Goal: Contribute content: Contribute content

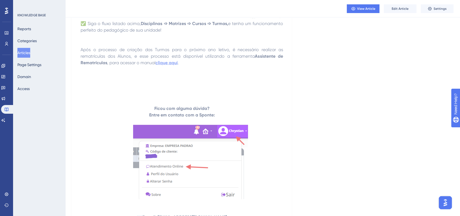
drag, startPoint x: 60, startPoint y: 73, endPoint x: 56, endPoint y: 78, distance: 6.5
click at [60, 72] on div "Reports Categories Articles Page Settings Domain Access" at bounding box center [39, 59] width 44 height 70
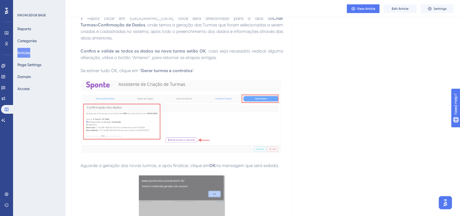
scroll to position [7502, 0]
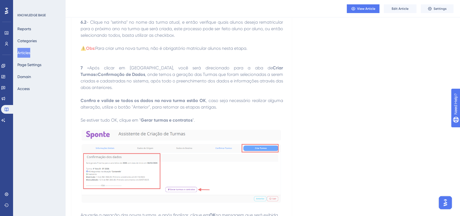
click at [30, 55] on button "Articles" at bounding box center [23, 53] width 13 height 10
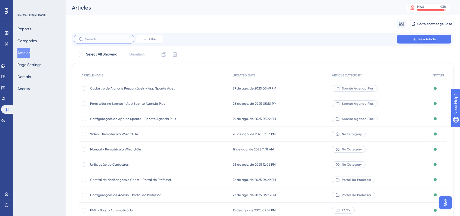
click at [119, 40] on input "text" at bounding box center [107, 39] width 44 height 4
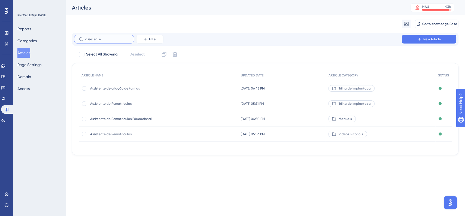
type input "assistente"
drag, startPoint x: 123, startPoint y: 120, endPoint x: 119, endPoint y: 120, distance: 3.9
click at [119, 120] on span "Assistente de Rematrículas Educacional" at bounding box center [133, 119] width 87 height 4
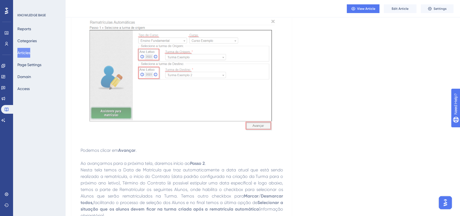
scroll to position [726, 0]
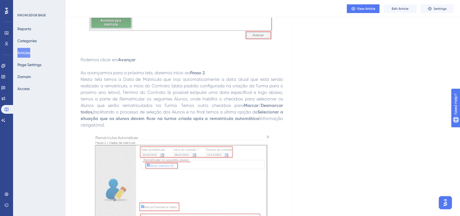
click at [28, 56] on button "Articles" at bounding box center [23, 53] width 13 height 10
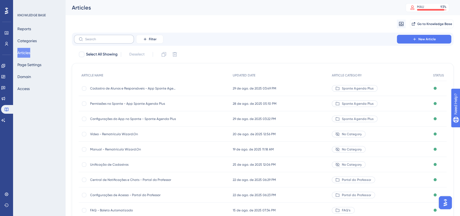
click at [102, 41] on label at bounding box center [104, 39] width 60 height 9
click at [102, 41] on input "text" at bounding box center [107, 39] width 44 height 4
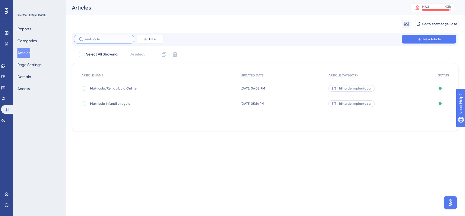
type input "matricula"
click at [126, 90] on span "Matricula/Rematrícula Online" at bounding box center [133, 88] width 87 height 4
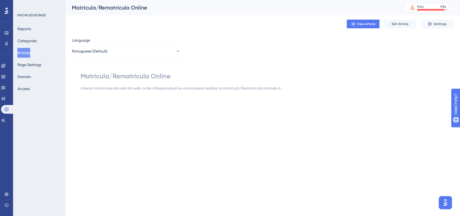
click at [25, 51] on button "Articles" at bounding box center [23, 53] width 13 height 10
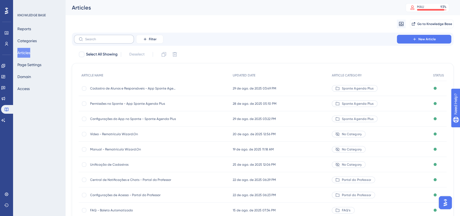
click at [96, 41] on label at bounding box center [104, 39] width 60 height 9
click at [96, 41] on input "text" at bounding box center [107, 39] width 44 height 4
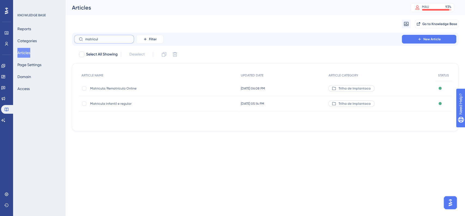
type input "matricula"
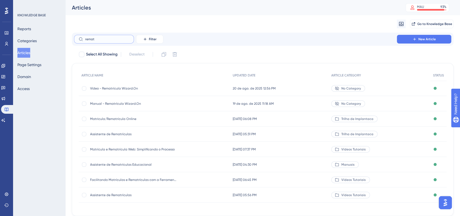
type input "rematr"
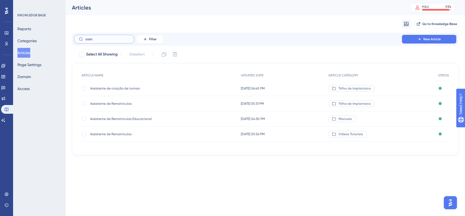
type input "assis"
click at [176, 121] on div "Assistente de Rematrículas Educacional Assistente de Rematrículas Educacional" at bounding box center [133, 118] width 87 height 15
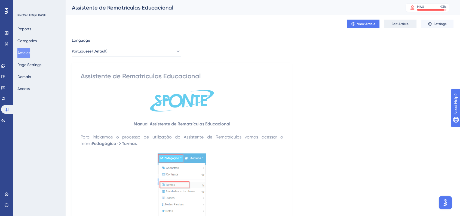
click at [409, 24] on button "Edit Article" at bounding box center [400, 24] width 33 height 9
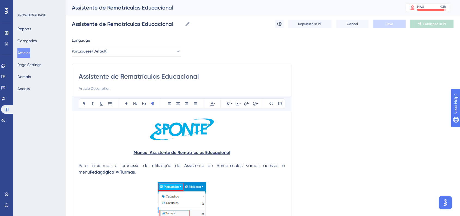
click at [189, 129] on img at bounding box center [182, 129] width 65 height 23
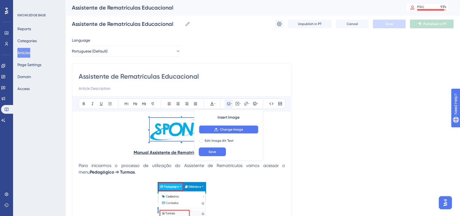
click at [233, 128] on span "Change Image" at bounding box center [231, 129] width 23 height 4
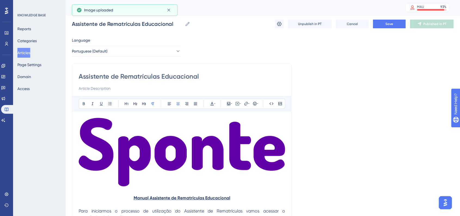
click at [255, 164] on img at bounding box center [182, 152] width 206 height 69
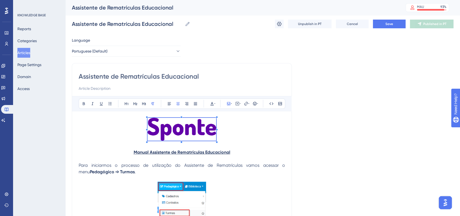
click at [148, 133] on span at bounding box center [182, 130] width 69 height 25
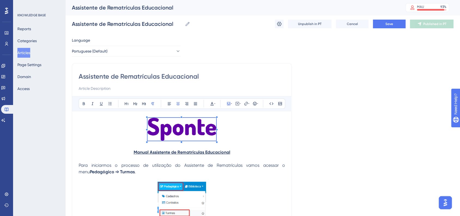
click at [135, 152] on strong "Manual Assistente de Rematrículas Educacional" at bounding box center [182, 152] width 97 height 5
click at [133, 152] on p "Manual Assistente de Rematrículas Educacional" at bounding box center [182, 152] width 206 height 7
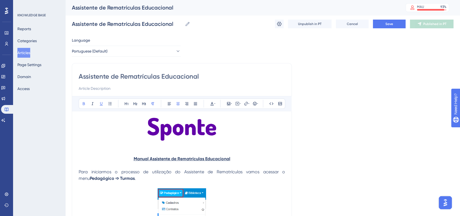
click at [150, 159] on strong "Manual Assistente de Rematrículas Educacional" at bounding box center [182, 158] width 97 height 5
click at [181, 160] on strong "Manual Assistente de Rematrículas Educacional" at bounding box center [182, 158] width 97 height 5
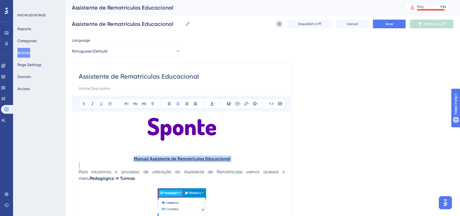
click at [181, 160] on strong "Manual Assistente de Rematrículas Educacional" at bounding box center [182, 158] width 97 height 5
click at [212, 106] on button at bounding box center [212, 104] width 8 height 8
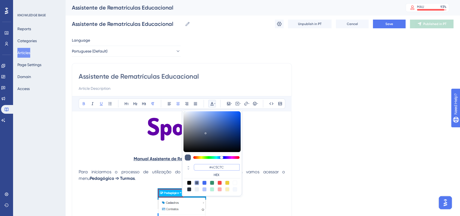
click at [222, 167] on input "#4C5C7C" at bounding box center [217, 167] width 46 height 7
click at [222, 168] on input "#4C5C7C" at bounding box center [217, 167] width 46 height 7
paste input "270049"
type input "#270049"
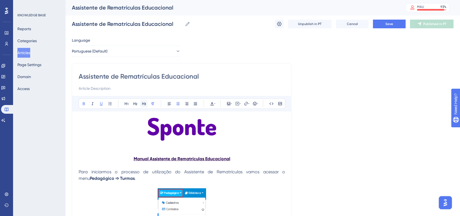
click at [142, 102] on icon at bounding box center [144, 104] width 4 height 4
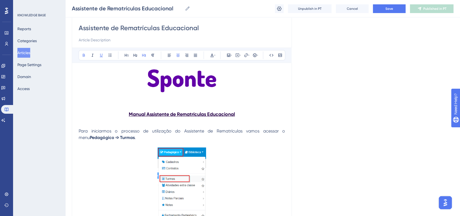
scroll to position [60, 0]
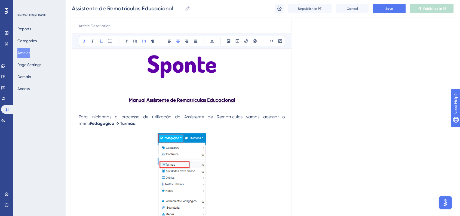
click at [90, 109] on p at bounding box center [182, 110] width 206 height 7
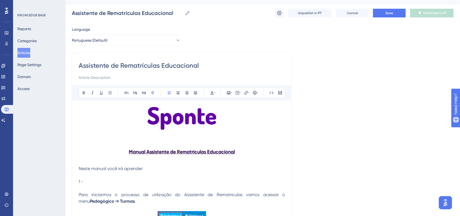
scroll to position [30, 0]
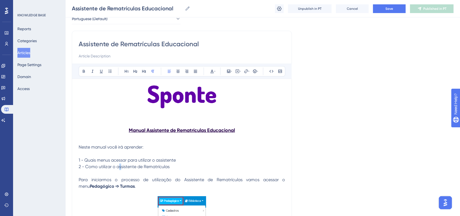
click at [119, 166] on span "2 - Como utilizar o assistente de Rematrículas" at bounding box center [124, 166] width 91 height 5
click at [179, 166] on p "2 - Como utilizar o Assistente de Rematrículas" at bounding box center [182, 167] width 206 height 7
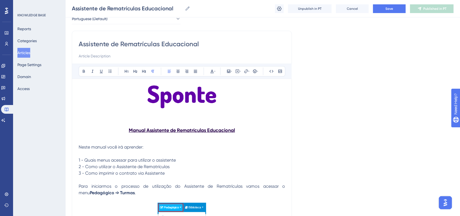
drag, startPoint x: 61, startPoint y: 121, endPoint x: 57, endPoint y: 123, distance: 5.1
click at [59, 123] on div "KNOWLEDGE BASE Reports Categories Articles Page Settings Domain Access" at bounding box center [39, 108] width 52 height 216
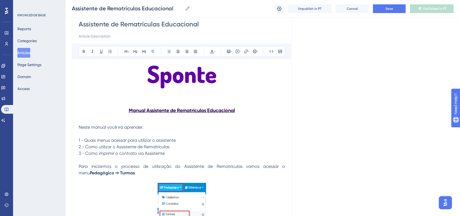
scroll to position [60, 0]
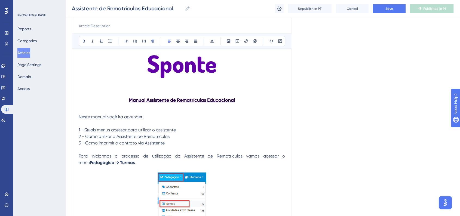
click at [104, 116] on span "Neste manual você irá aprender:" at bounding box center [111, 116] width 65 height 5
click at [83, 42] on icon at bounding box center [84, 41] width 2 height 3
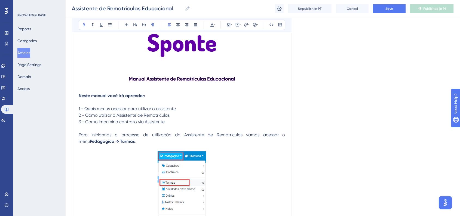
scroll to position [91, 0]
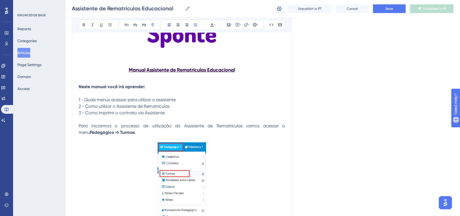
click at [79, 125] on span "Para iniciarmos o processo de utilização do Assistente de Rematrículas vamos ac…" at bounding box center [182, 129] width 207 height 12
click at [124, 99] on span "1 - Quais menus acessar para utilizar o assistente" at bounding box center [127, 99] width 97 height 5
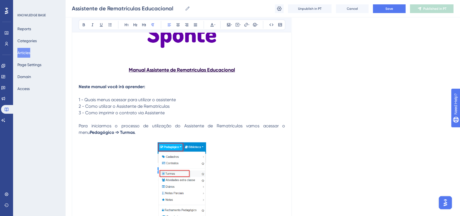
click at [187, 117] on p at bounding box center [182, 119] width 206 height 7
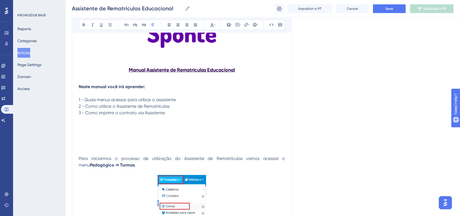
click at [169, 137] on p at bounding box center [182, 139] width 206 height 7
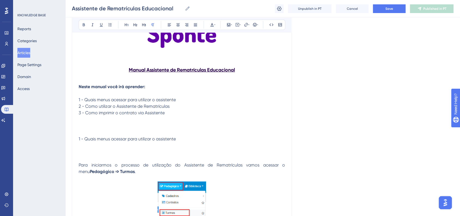
click at [89, 139] on span "1 - Quais menus acessar para utilizar o assistente" at bounding box center [127, 138] width 97 height 5
click at [176, 23] on icon at bounding box center [178, 25] width 4 height 4
click at [145, 27] on button at bounding box center [144, 25] width 8 height 8
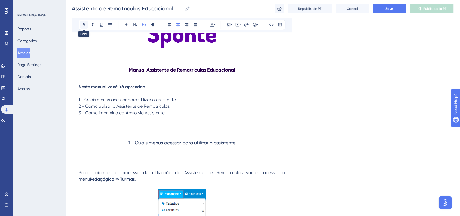
click at [83, 27] on button at bounding box center [84, 25] width 8 height 8
click at [141, 154] on p at bounding box center [182, 153] width 206 height 7
drag, startPoint x: 132, startPoint y: 142, endPoint x: 123, endPoint y: 142, distance: 9.3
click at [123, 142] on h3 "1 - Quais menus acessar para utilizar o assistente" at bounding box center [182, 143] width 206 height 14
click at [253, 26] on icon at bounding box center [255, 25] width 4 height 4
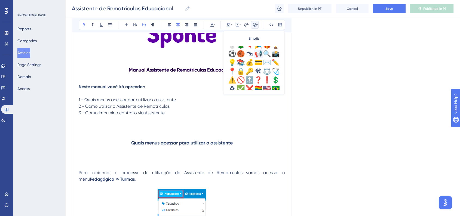
scroll to position [181, 0]
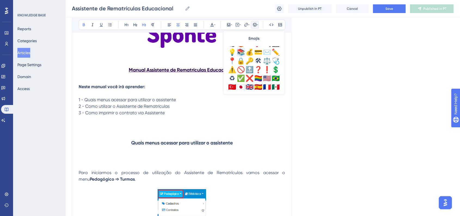
click at [242, 54] on div "📚" at bounding box center [241, 52] width 9 height 9
click at [109, 153] on p at bounding box center [182, 153] width 206 height 7
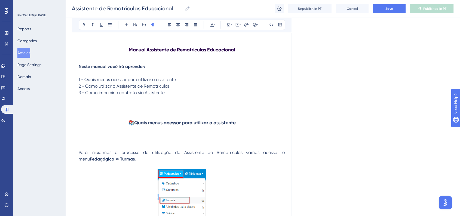
scroll to position [121, 0]
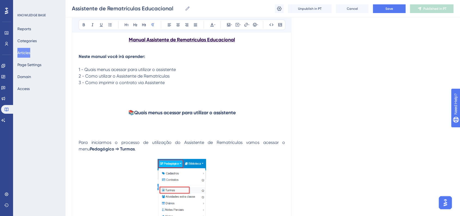
click at [79, 142] on span "Para iniciarmos o processo de utilização do Assistente de Rematrículas vamos ac…" at bounding box center [182, 146] width 207 height 12
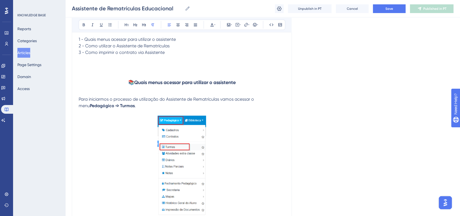
scroll to position [181, 0]
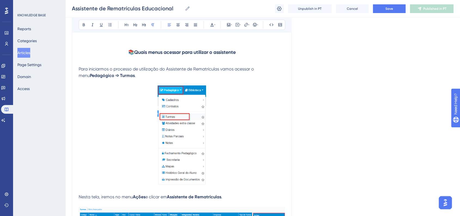
drag, startPoint x: 48, startPoint y: 123, endPoint x: 65, endPoint y: 130, distance: 19.2
click at [48, 123] on div "KNOWLEDGE BASE Reports Categories Articles Page Settings Domain Access" at bounding box center [39, 108] width 52 height 216
click at [175, 136] on img at bounding box center [182, 135] width 48 height 100
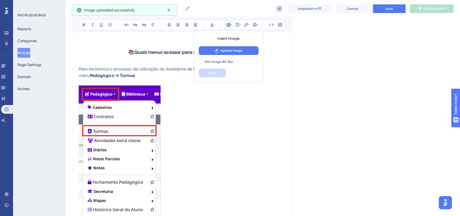
click at [145, 144] on img at bounding box center [120, 156] width 82 height 142
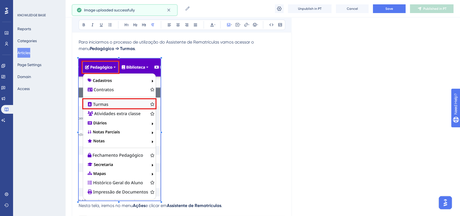
scroll to position [242, 0]
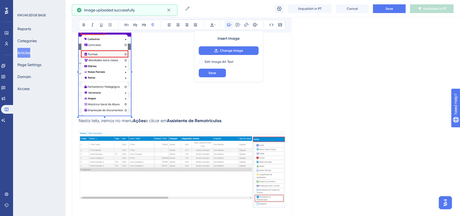
click at [208, 84] on p at bounding box center [182, 71] width 206 height 93
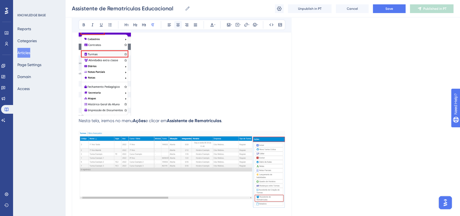
click at [177, 27] on button at bounding box center [178, 25] width 8 height 8
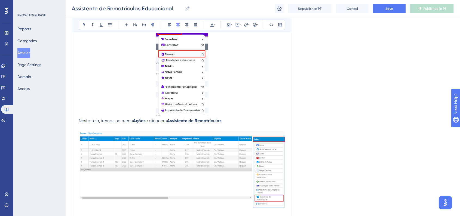
click at [240, 68] on p at bounding box center [182, 71] width 206 height 93
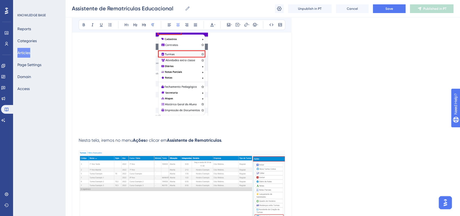
scroll to position [181, 0]
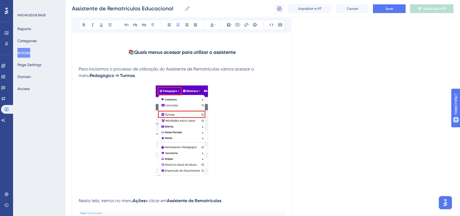
drag, startPoint x: 198, startPoint y: 141, endPoint x: 203, endPoint y: 151, distance: 11.3
click at [198, 141] on img at bounding box center [182, 130] width 52 height 91
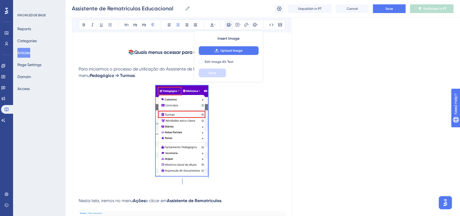
drag, startPoint x: 209, startPoint y: 176, endPoint x: 214, endPoint y: 178, distance: 5.9
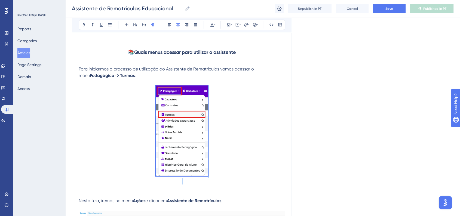
click at [205, 175] on img at bounding box center [182, 130] width 52 height 91
click at [206, 174] on img at bounding box center [182, 130] width 52 height 91
click at [231, 178] on p at bounding box center [182, 181] width 206 height 7
click at [200, 170] on img at bounding box center [182, 130] width 52 height 91
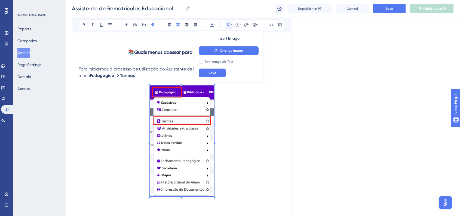
click at [220, 179] on p at bounding box center [182, 141] width 206 height 113
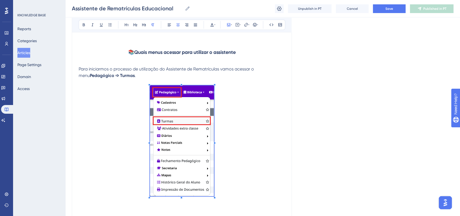
click at [255, 164] on p at bounding box center [182, 141] width 206 height 113
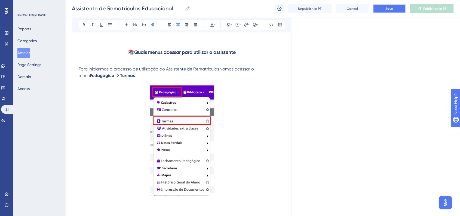
click at [377, 7] on button "Save" at bounding box center [389, 8] width 33 height 9
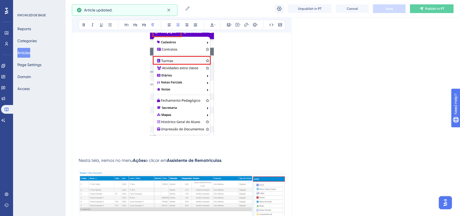
scroll to position [272, 0]
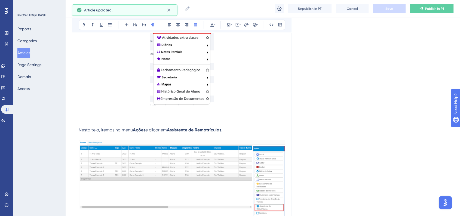
click at [79, 129] on span "Nesta tela, iremos no menu" at bounding box center [106, 129] width 54 height 5
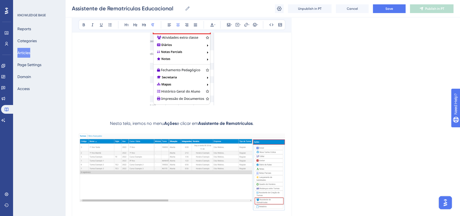
click at [145, 123] on span "Nesta tela, iremos no menu" at bounding box center [137, 123] width 54 height 5
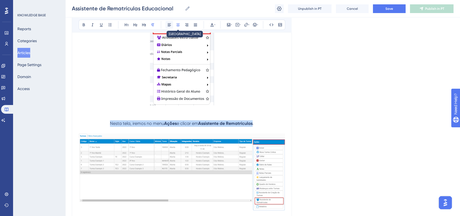
click at [170, 25] on icon at bounding box center [169, 25] width 4 height 4
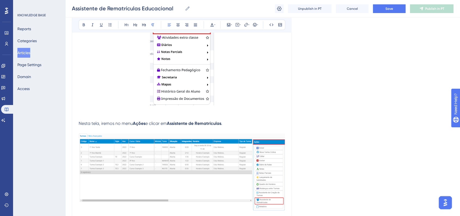
click at [243, 84] on p at bounding box center [182, 51] width 206 height 113
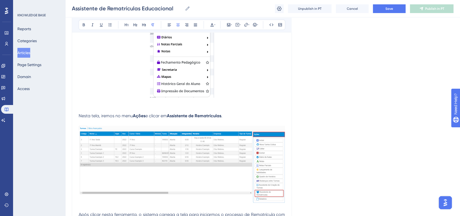
scroll to position [333, 0]
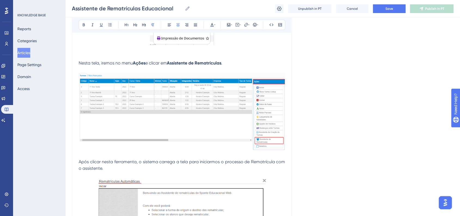
click at [139, 107] on img at bounding box center [182, 111] width 206 height 77
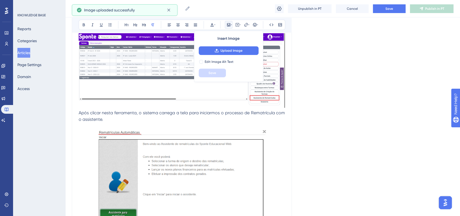
scroll to position [363, 0]
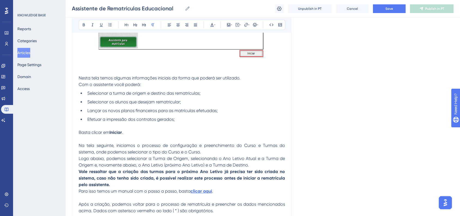
scroll to position [545, 0]
click at [396, 11] on button "Save" at bounding box center [389, 8] width 33 height 9
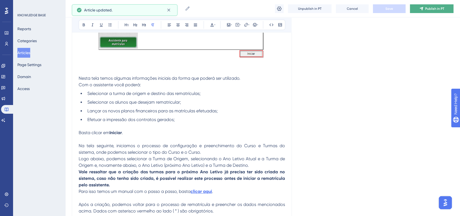
click at [417, 10] on button "Publish in PT" at bounding box center [432, 8] width 44 height 9
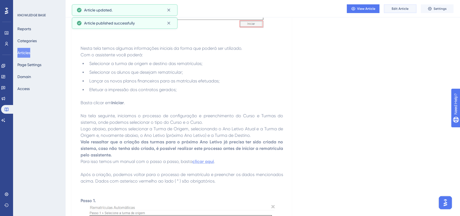
click at [396, 9] on span "Edit Article" at bounding box center [400, 9] width 17 height 4
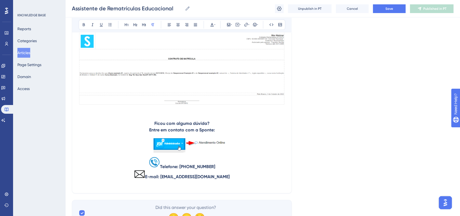
scroll to position [1541, 0]
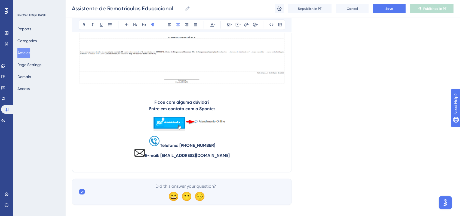
click at [222, 159] on p "E-mail: [EMAIL_ADDRESS][DOMAIN_NAME]" at bounding box center [182, 154] width 206 height 10
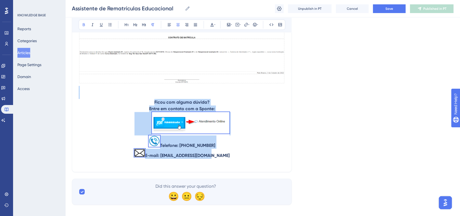
drag, startPoint x: 221, startPoint y: 160, endPoint x: 151, endPoint y: 98, distance: 93.0
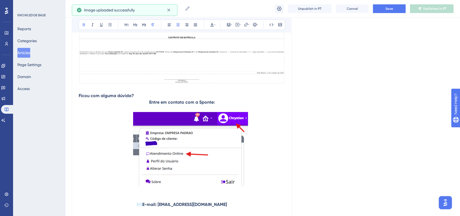
click at [80, 98] on strong "Ficou com alguma dúvida?" at bounding box center [106, 95] width 55 height 5
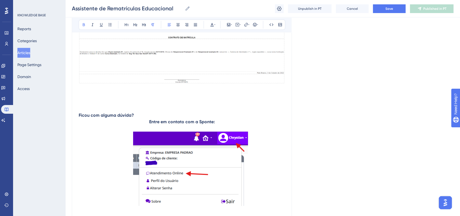
click at [94, 118] on strong "Ficou com alguma dúvida?" at bounding box center [106, 115] width 55 height 5
click at [181, 26] on button at bounding box center [178, 25] width 8 height 8
click at [271, 112] on p at bounding box center [182, 109] width 206 height 7
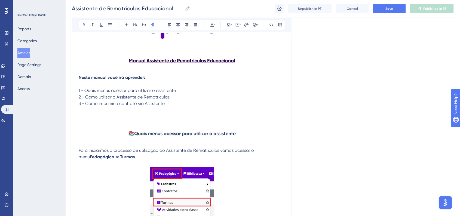
scroll to position [101, 0]
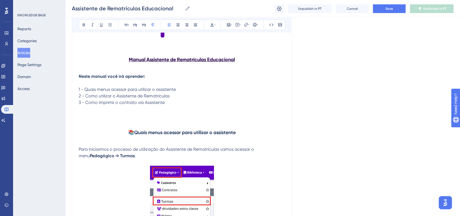
drag, startPoint x: 172, startPoint y: 95, endPoint x: 81, endPoint y: 96, distance: 91.8
click at [81, 96] on p "2 - Como utilizar o Assistente de Rematrículas" at bounding box center [182, 96] width 206 height 7
copy span "2 - Como utilizar o Assistente de Rematrículas"
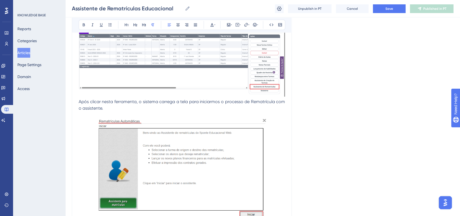
scroll to position [373, 0]
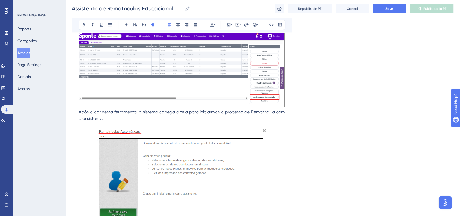
click at [145, 107] on div at bounding box center [182, 70] width 206 height 76
click at [80, 112] on span "Após clicar nesta ferramenta, o sistema carrega a tela para iniciarmos o proces…" at bounding box center [182, 115] width 207 height 12
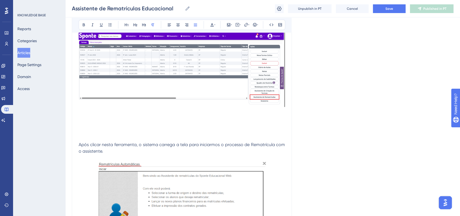
click at [128, 122] on p at bounding box center [182, 125] width 206 height 7
click at [79, 126] on span "2 - Como utilizar o Assistente de Rematrículas" at bounding box center [124, 125] width 91 height 5
click at [86, 25] on button at bounding box center [84, 25] width 8 height 8
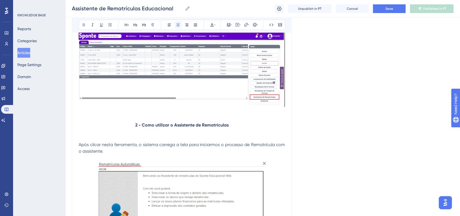
click at [179, 26] on icon at bounding box center [178, 25] width 4 height 4
click at [196, 118] on p at bounding box center [182, 118] width 206 height 7
click at [161, 125] on strong "2 - Como utilizar o Assistente de Rematrículas" at bounding box center [181, 125] width 93 height 5
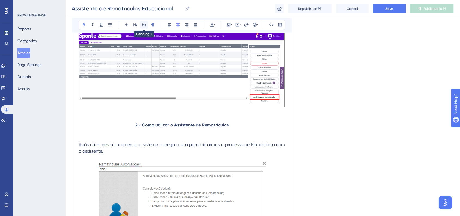
click at [145, 24] on icon at bounding box center [144, 24] width 4 height 3
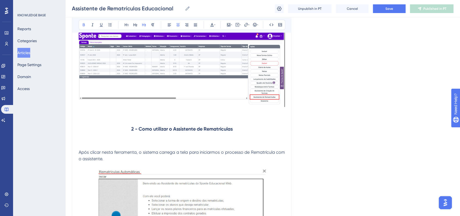
click at [208, 122] on h3 "2 - Como utilizar o Assistente de Rematrículas" at bounding box center [182, 129] width 206 height 14
drag, startPoint x: 136, startPoint y: 129, endPoint x: 130, endPoint y: 130, distance: 6.3
click at [131, 130] on strong "2 - Como utilizar o Assistente de Rematrículas" at bounding box center [182, 129] width 102 height 6
click at [255, 23] on icon at bounding box center [255, 25] width 4 height 4
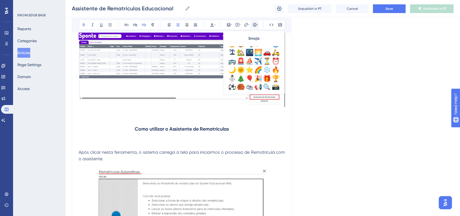
scroll to position [151, 0]
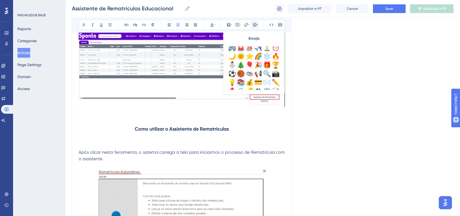
click at [243, 81] on div "📚" at bounding box center [241, 82] width 9 height 9
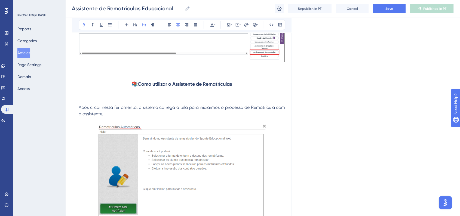
scroll to position [434, 0]
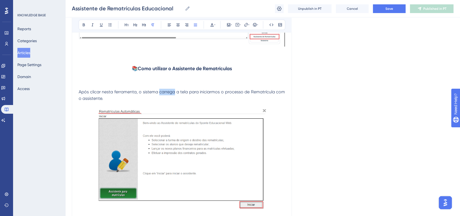
drag, startPoint x: 161, startPoint y: 93, endPoint x: 174, endPoint y: 93, distance: 13.1
click at [174, 93] on span "Após clicar nesta ferramenta, o sistema carrega a tela para iniciarmos o proces…" at bounding box center [182, 95] width 207 height 12
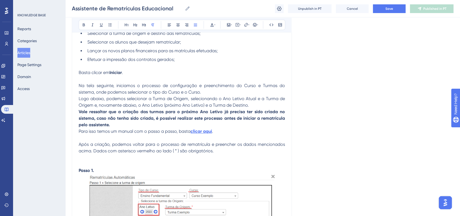
scroll to position [646, 0]
drag, startPoint x: 198, startPoint y: 132, endPoint x: 186, endPoint y: 142, distance: 16.4
click at [186, 142] on span "Após a criação, podemos voltar para o processo de rematrícula e preencher os da…" at bounding box center [182, 147] width 207 height 12
click at [227, 132] on p "Para isso temos um manual com o passo a passo, basta clicar aqui ." at bounding box center [182, 131] width 206 height 7
drag, startPoint x: 225, startPoint y: 132, endPoint x: 200, endPoint y: 133, distance: 24.8
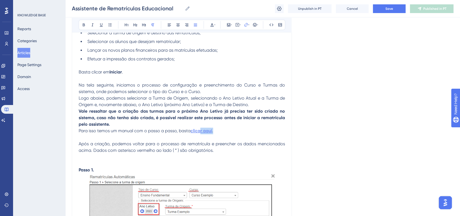
click at [200, 133] on p "Para isso temos um manual com o passo a passo, basta clicar aqui ." at bounding box center [182, 131] width 206 height 7
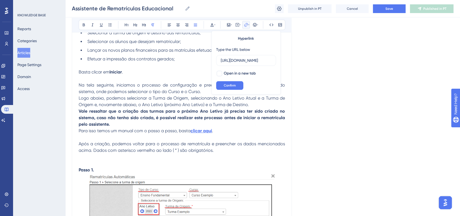
scroll to position [0, 127]
click at [249, 62] on input "[URL][DOMAIN_NAME]" at bounding box center [246, 60] width 51 height 6
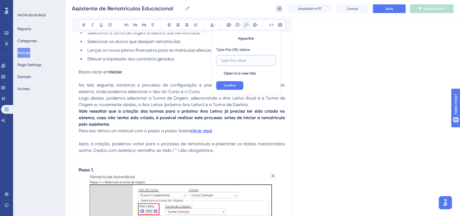
click at [242, 61] on input "text" at bounding box center [246, 60] width 51 height 6
paste input "[URL][DOMAIN_NAME]"
type input "[URL][DOMAIN_NAME]"
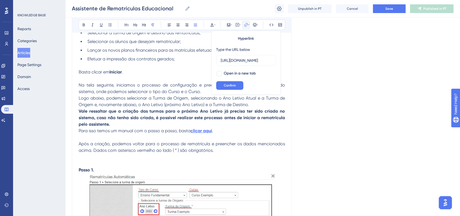
scroll to position [0, 0]
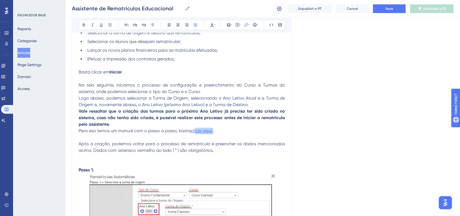
drag, startPoint x: 216, startPoint y: 131, endPoint x: 195, endPoint y: 132, distance: 21.0
click at [195, 132] on p "Para isso temos um manual com o passo a passo, basta clicar aqui ." at bounding box center [182, 131] width 206 height 7
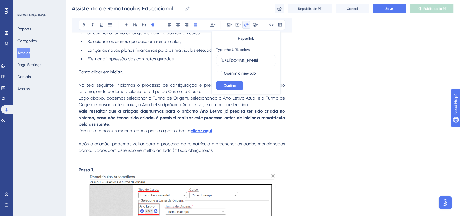
scroll to position [0, 127]
click at [242, 60] on input "[URL][DOMAIN_NAME]" at bounding box center [246, 60] width 51 height 6
type input "[URL][DOMAIN_NAME]"
click at [220, 72] on div at bounding box center [219, 73] width 5 height 5
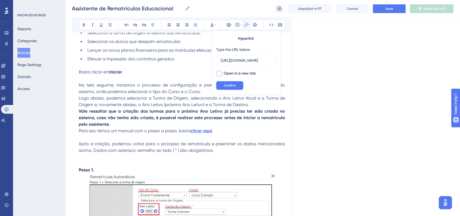
checkbox input "true"
click at [228, 83] on span "Confirm" at bounding box center [230, 85] width 12 height 4
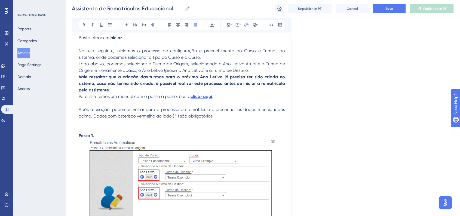
scroll to position [706, 0]
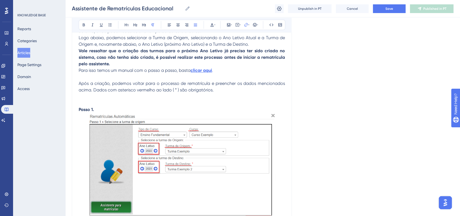
click at [118, 64] on p "Vale ressaltar que a criação das turmas para o próximo Ano Letivo já precisa te…" at bounding box center [182, 58] width 206 height 20
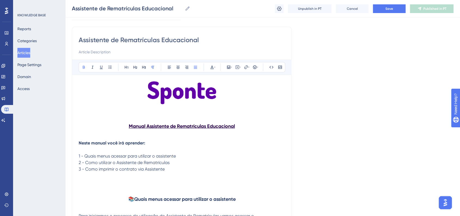
scroll to position [60, 0]
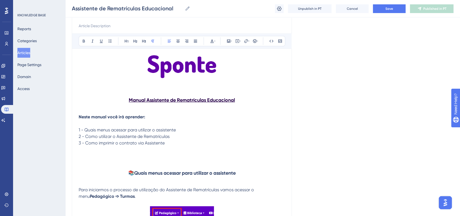
drag, startPoint x: 165, startPoint y: 144, endPoint x: 88, endPoint y: 145, distance: 77.1
click at [88, 145] on span "3 - Como imprimir o contrato via Assistente" at bounding box center [122, 142] width 86 height 5
copy span "Como imprimir o contrato via Assistente"
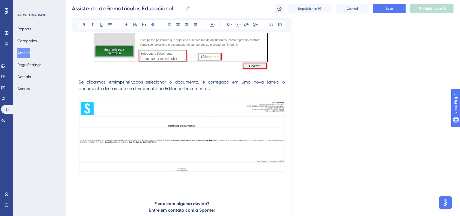
scroll to position [1512, 0]
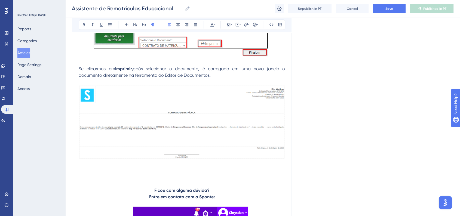
click at [145, 63] on p at bounding box center [182, 62] width 206 height 7
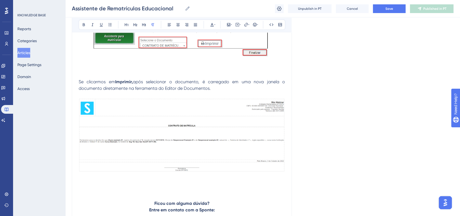
click at [178, 68] on p at bounding box center [182, 69] width 206 height 7
click at [108, 70] on span "Como imprimir o contrato via Assistente" at bounding box center [119, 68] width 80 height 5
click at [85, 23] on icon at bounding box center [84, 25] width 4 height 4
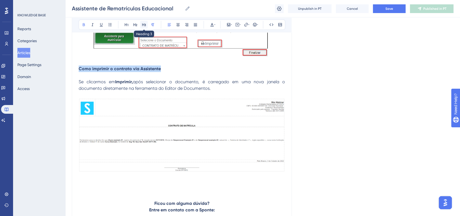
click at [140, 21] on button at bounding box center [144, 25] width 8 height 8
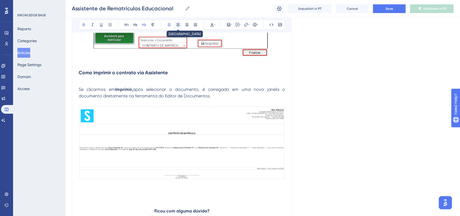
click at [180, 27] on button at bounding box center [178, 25] width 8 height 8
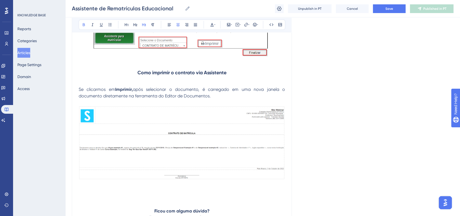
click at [137, 76] on strong "Como imprimir o contrato via Assistente" at bounding box center [181, 73] width 89 height 6
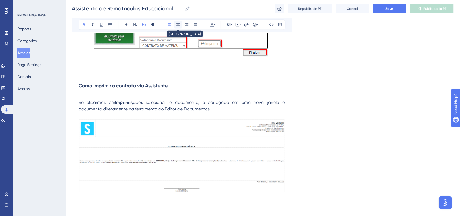
click at [179, 27] on button at bounding box center [178, 25] width 8 height 8
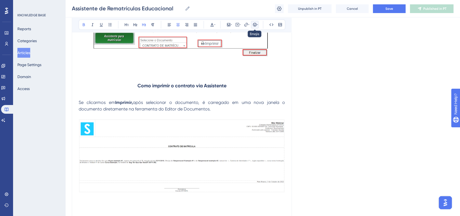
click at [258, 27] on button at bounding box center [255, 25] width 8 height 8
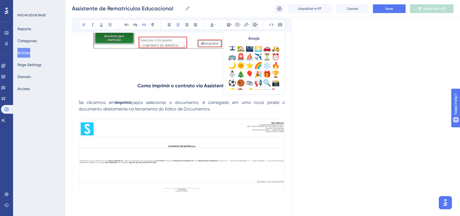
scroll to position [151, 0]
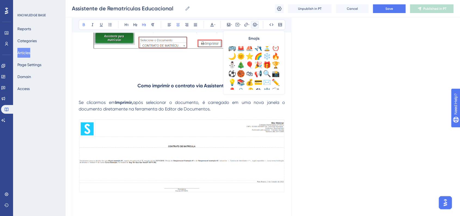
drag, startPoint x: 237, startPoint y: 82, endPoint x: 225, endPoint y: 85, distance: 12.8
click at [237, 82] on div "📚" at bounding box center [241, 82] width 9 height 9
click at [145, 89] on strong "Como imprimir o contrato via Assistente" at bounding box center [184, 86] width 89 height 6
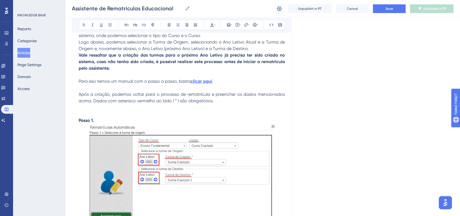
scroll to position [551, 0]
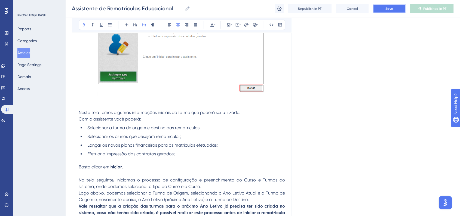
click at [389, 7] on span "Save" at bounding box center [390, 9] width 8 height 4
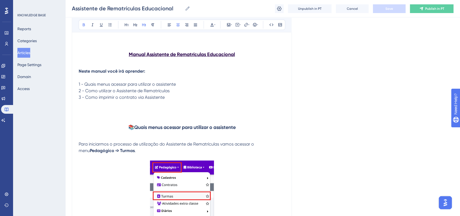
scroll to position [121, 0]
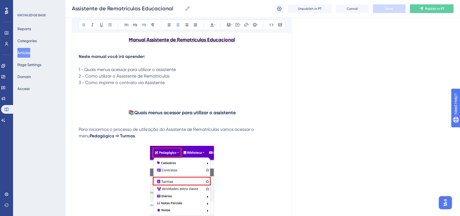
click at [183, 114] on strong "Quais menus acessar para utilizar o assistente" at bounding box center [185, 113] width 102 height 6
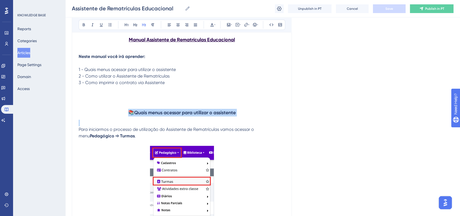
click at [183, 114] on strong "Quais menus acessar para utilizar o assistente" at bounding box center [185, 113] width 102 height 6
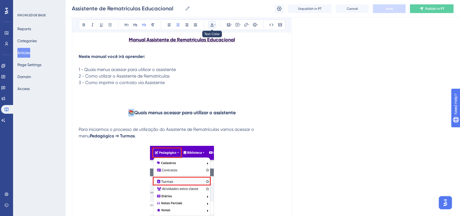
click at [211, 28] on button at bounding box center [212, 25] width 8 height 8
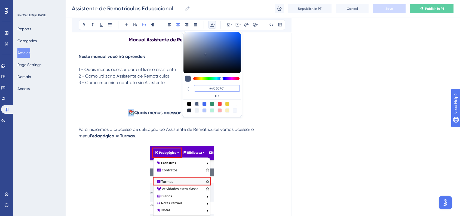
click at [219, 89] on input "#4C5C7C" at bounding box center [217, 88] width 46 height 7
paste input "270049"
type input "#270049"
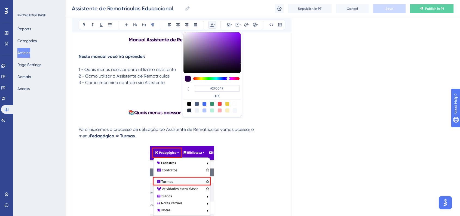
click at [261, 94] on p at bounding box center [182, 96] width 206 height 7
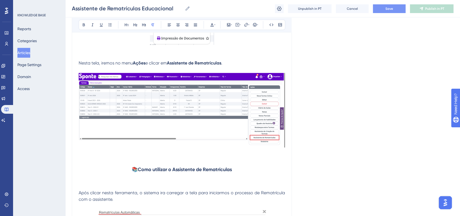
scroll to position [423, 0]
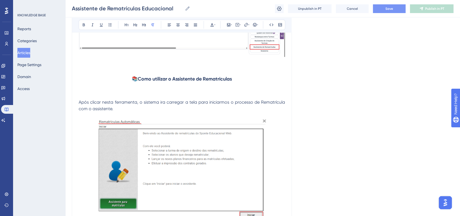
click at [175, 81] on h3 "📚 Como utilizar o Assistente de Rematrículas" at bounding box center [182, 79] width 206 height 14
click at [176, 81] on strong "Como utilizar o Assistente de Rematrículas" at bounding box center [185, 79] width 94 height 6
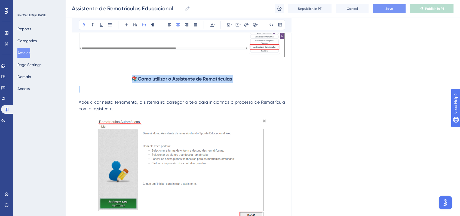
click at [176, 81] on strong "Como utilizar o Assistente de Rematrículas" at bounding box center [185, 79] width 94 height 6
click at [213, 26] on icon at bounding box center [211, 25] width 3 height 4
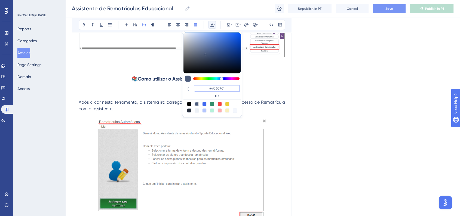
click at [210, 88] on input "#4C5C7C" at bounding box center [217, 88] width 46 height 7
paste input "270049"
type input "#270049"
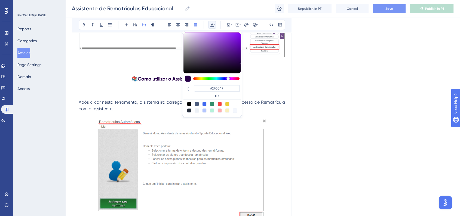
click at [273, 93] on p at bounding box center [182, 96] width 206 height 7
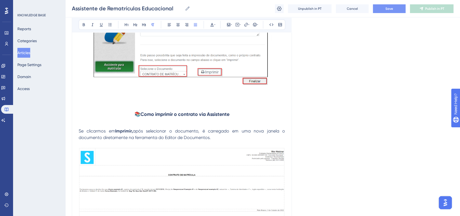
scroll to position [1512, 0]
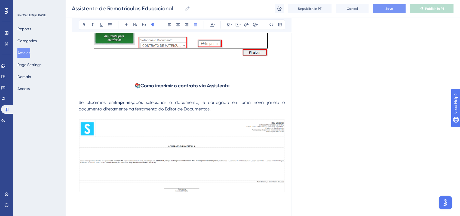
click at [173, 85] on strong "Como imprimir o contrato via Assistente" at bounding box center [184, 86] width 89 height 6
click at [215, 22] on button at bounding box center [212, 25] width 8 height 8
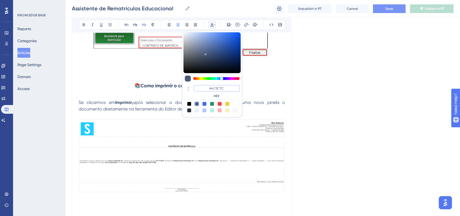
click at [213, 88] on input "#4C5C7C" at bounding box center [217, 88] width 46 height 7
paste input "270049"
type input "#270049"
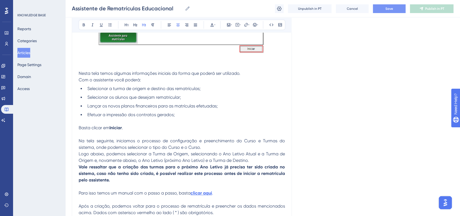
scroll to position [635, 0]
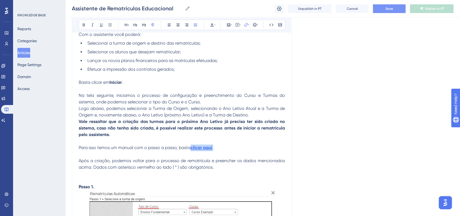
drag, startPoint x: 213, startPoint y: 148, endPoint x: 191, endPoint y: 149, distance: 22.9
click at [191, 149] on p "Para isso temos um manual com o passo a passo, basta clicar aqui ." at bounding box center [182, 148] width 206 height 7
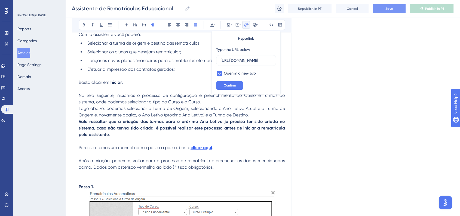
scroll to position [0, 112]
click at [214, 26] on icon at bounding box center [212, 25] width 4 height 4
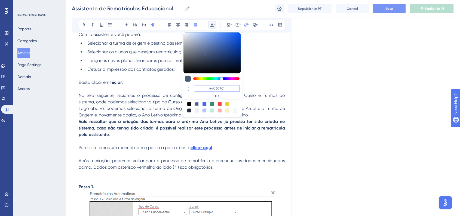
click at [220, 90] on input "#4C5C7C" at bounding box center [217, 88] width 46 height 7
click at [220, 89] on input "#4C5C7C" at bounding box center [217, 88] width 46 height 7
paste input "6200A8"
type input "#6200A8"
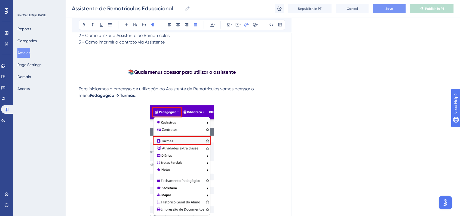
scroll to position [151, 0]
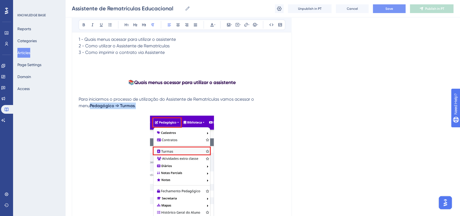
drag, startPoint x: 127, startPoint y: 107, endPoint x: 80, endPoint y: 108, distance: 47.4
click at [80, 108] on p "Para iniciarmos o processo de utilização do Assistente de Rematrículas vamos ac…" at bounding box center [182, 102] width 206 height 13
click at [210, 23] on icon at bounding box center [212, 25] width 4 height 4
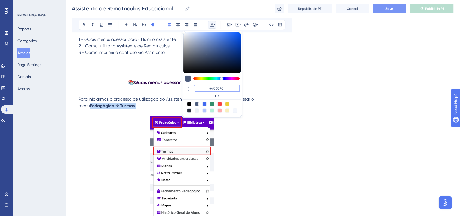
click at [215, 90] on input "#4C5C7C" at bounding box center [217, 88] width 46 height 7
paste input "6200A8"
type input "#6200A8"
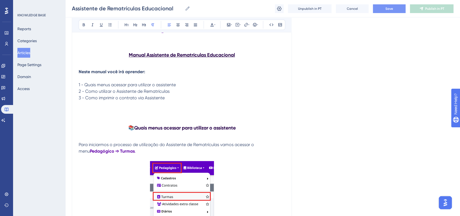
scroll to position [0, 0]
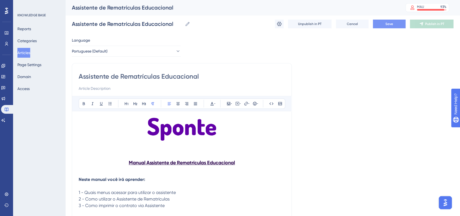
click at [384, 21] on button "Save" at bounding box center [389, 24] width 33 height 9
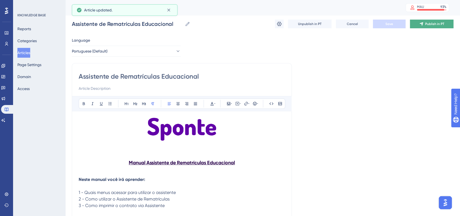
click at [431, 26] on span "Publish in PT" at bounding box center [434, 24] width 19 height 4
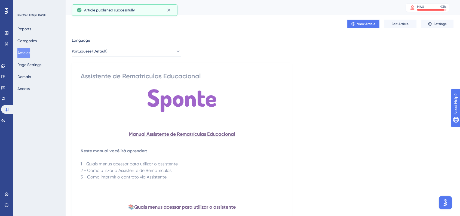
click at [365, 25] on span "View Article" at bounding box center [366, 24] width 18 height 4
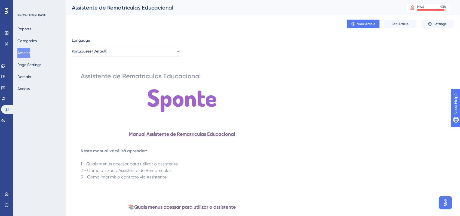
click at [28, 52] on button "Articles" at bounding box center [23, 53] width 13 height 10
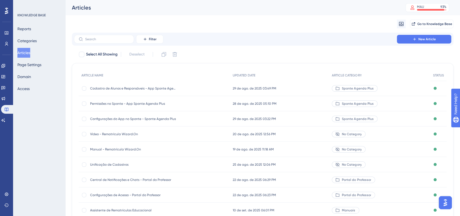
click at [97, 32] on div "Migrate from Go to Knowledge Base" at bounding box center [263, 23] width 382 height 17
click at [99, 35] on label at bounding box center [104, 39] width 60 height 9
click at [99, 37] on input "text" at bounding box center [107, 39] width 44 height 4
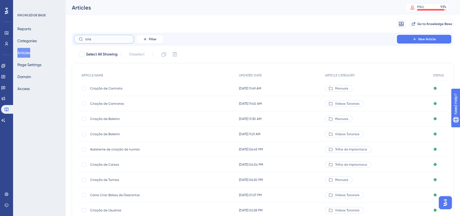
type input "criar"
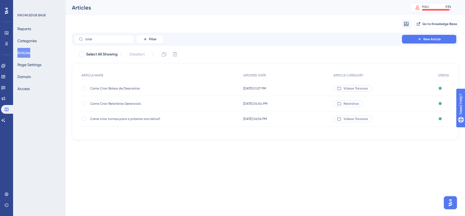
click at [176, 118] on span "Como criar turmas para o próximo ano letivo?" at bounding box center [133, 119] width 87 height 4
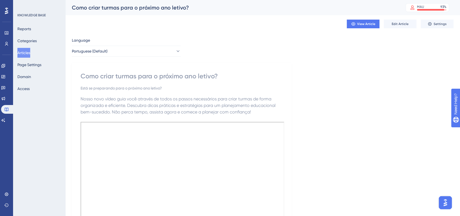
click at [30, 53] on button "Articles" at bounding box center [23, 53] width 13 height 10
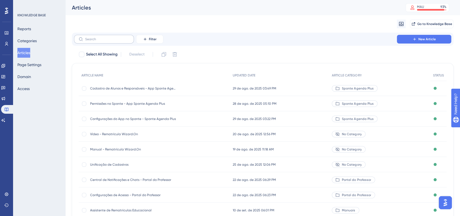
click at [102, 41] on label at bounding box center [104, 39] width 60 height 9
click at [102, 41] on input "text" at bounding box center [107, 39] width 44 height 4
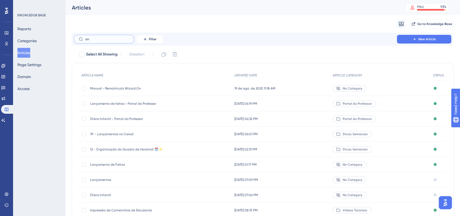
type input "an"
checkbox input "true"
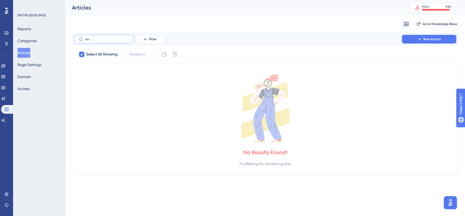
type input "an"
checkbox input "false"
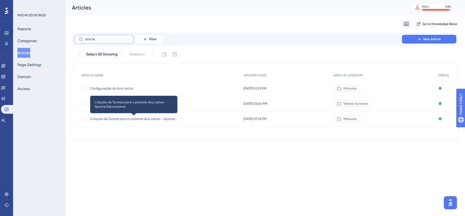
type input "ano le"
click at [161, 118] on span "Criação de Turmas para o próximo Ano Letivo - Sponte Educacional" at bounding box center [133, 119] width 87 height 4
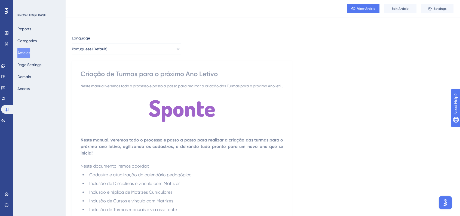
scroll to position [151, 0]
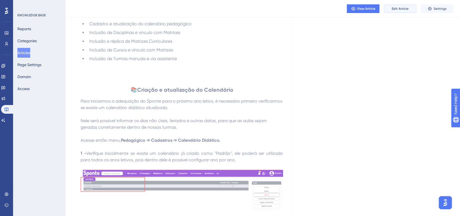
click at [400, 7] on span "Edit Article" at bounding box center [400, 9] width 17 height 4
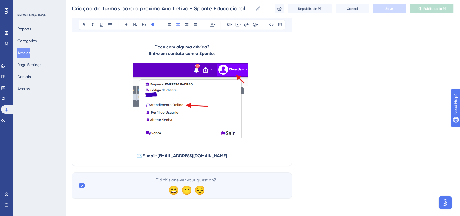
scroll to position [7946, 0]
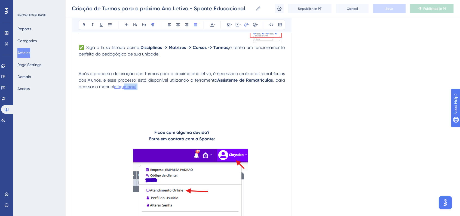
drag, startPoint x: 142, startPoint y: 121, endPoint x: 124, endPoint y: 122, distance: 17.5
click at [124, 90] on p "Após o processo de criação das Turmas para o próximo ano letivo, é necessário r…" at bounding box center [182, 81] width 206 height 20
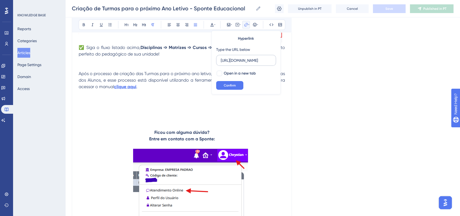
click at [240, 63] on label "[URL][DOMAIN_NAME]" at bounding box center [246, 60] width 60 height 11
click at [240, 63] on input "[URL][DOMAIN_NAME]" at bounding box center [246, 60] width 51 height 6
paste input "[DOMAIN_NAME][URL]"
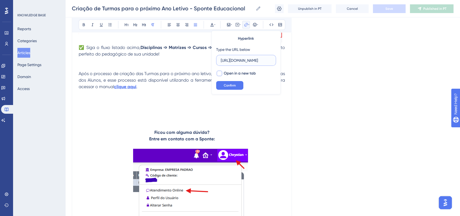
type input "[URL][DOMAIN_NAME]"
click at [216, 74] on div at bounding box center [219, 73] width 7 height 7
checkbox input "true"
click at [231, 85] on span "Confirm" at bounding box center [230, 85] width 12 height 4
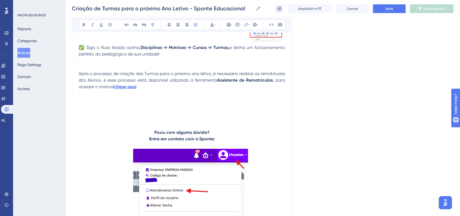
drag, startPoint x: 124, startPoint y: 123, endPoint x: 115, endPoint y: 123, distance: 9.3
click at [115, 90] on p "Após o processo de criação das Turmas para o próximo ano letivo, é necessário r…" at bounding box center [182, 81] width 206 height 20
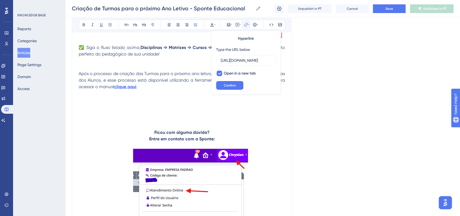
scroll to position [0, 102]
click at [213, 27] on icon at bounding box center [212, 25] width 4 height 4
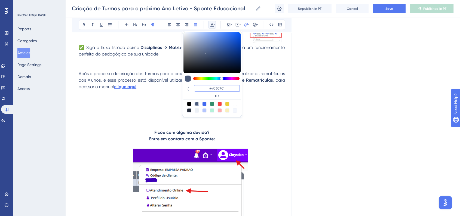
click at [222, 88] on input "#4C5C7C" at bounding box center [217, 88] width 46 height 7
paste input "6200A8"
type input "#6200A8"
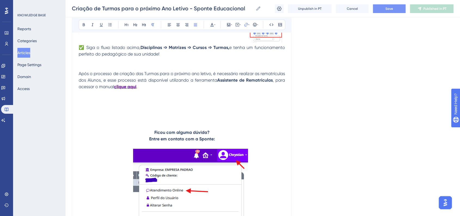
click at [386, 10] on span "Save" at bounding box center [390, 9] width 8 height 4
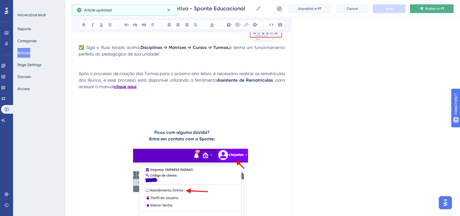
click at [424, 5] on button "Publish in PT" at bounding box center [432, 8] width 44 height 9
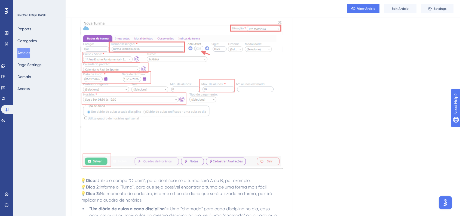
scroll to position [5919, 0]
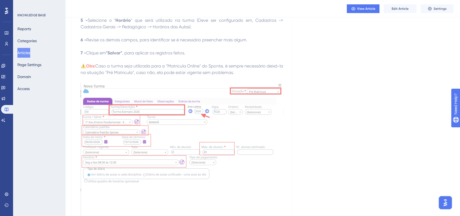
click at [30, 53] on button "Articles" at bounding box center [23, 53] width 13 height 10
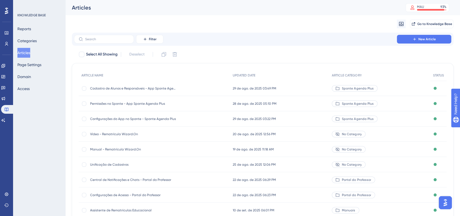
click at [140, 91] on div "Cadastro de Alunos e Responsáveis - App Sponte Agenda Plus Cadastro de Alunos e…" at bounding box center [133, 88] width 87 height 15
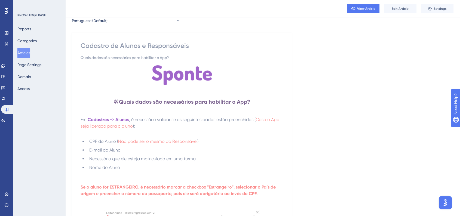
scroll to position [60, 0]
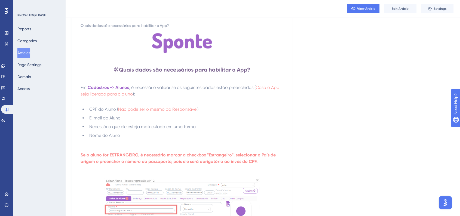
click at [37, 58] on div "Reports Categories Articles Page Settings Domain Access" at bounding box center [39, 59] width 44 height 70
click at [30, 56] on button "Articles" at bounding box center [23, 53] width 13 height 10
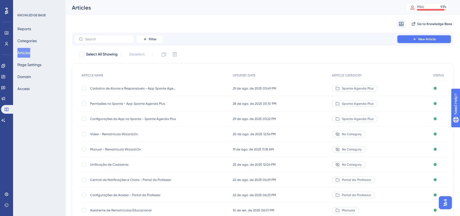
click at [414, 41] on icon at bounding box center [414, 39] width 4 height 4
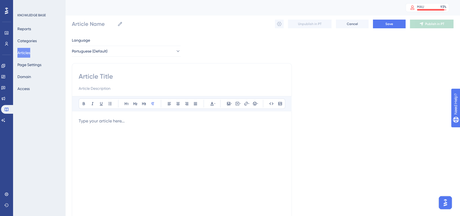
click at [20, 50] on button "Articles" at bounding box center [23, 53] width 13 height 10
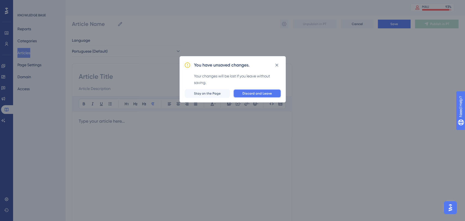
click at [266, 93] on span "Discard and Leave" at bounding box center [256, 93] width 29 height 4
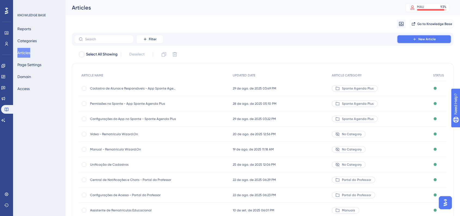
click at [438, 41] on button "New Article" at bounding box center [424, 39] width 54 height 9
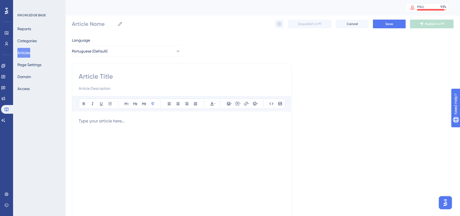
click at [126, 77] on input at bounding box center [182, 76] width 206 height 9
type input "Funcionalidades do Paine"
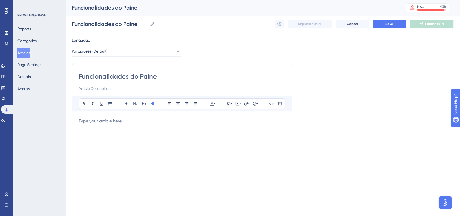
type input "Funcionalidades do Paine"
type input "Funcionalidades do Painel"
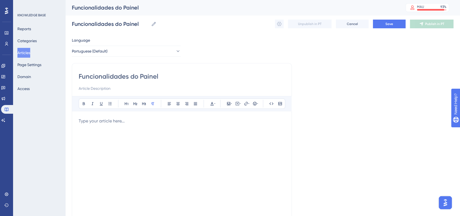
type input "Funcionalidades do Painel ="
type input "Funcionalidades do Painel"
type input "Funcionalidades do Painel - App Sp"
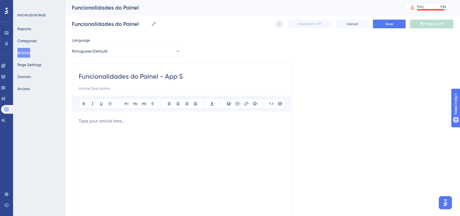
type input "Funcionalidades do Painel - App S"
type input "Funcionalidades do Painel - App Sponte Agenda Plus"
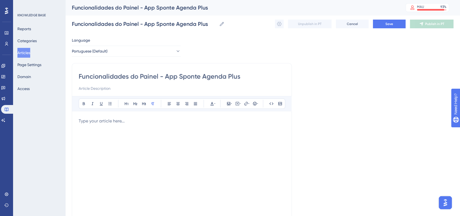
type input "Funcionalidades do Painel - App Sponte Agenda Plus"
click at [399, 126] on div "Language Portuguese (Default) Funcionalidades do Painel - App Sponte Agenda Plu…" at bounding box center [263, 157] width 382 height 240
click at [384, 28] on button "Save" at bounding box center [389, 24] width 33 height 9
click at [143, 132] on div at bounding box center [182, 178] width 206 height 120
click at [122, 122] on p at bounding box center [182, 121] width 206 height 7
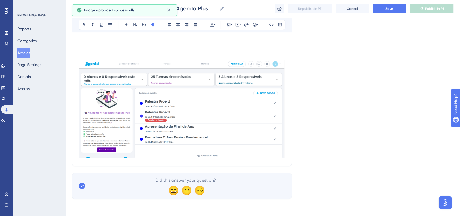
scroll to position [22, 0]
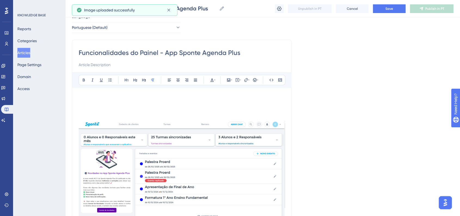
drag, startPoint x: 111, startPoint y: 94, endPoint x: 113, endPoint y: 98, distance: 4.5
click at [111, 95] on p at bounding box center [182, 97] width 206 height 7
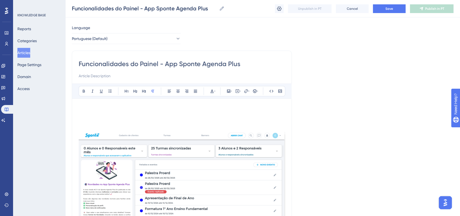
scroll to position [0, 0]
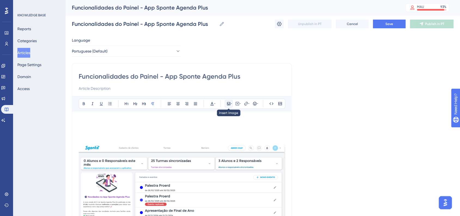
click at [230, 105] on icon at bounding box center [228, 103] width 3 height 3
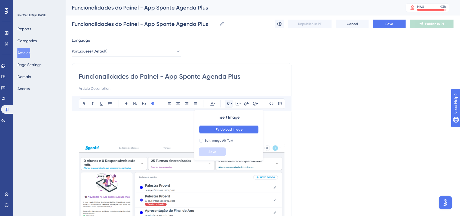
click at [227, 129] on span "Upload Image" at bounding box center [232, 129] width 22 height 4
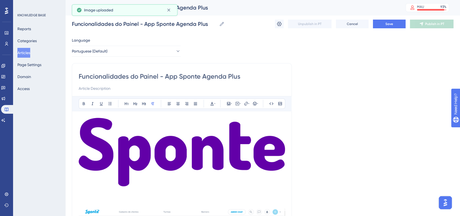
click at [249, 158] on img at bounding box center [182, 152] width 206 height 69
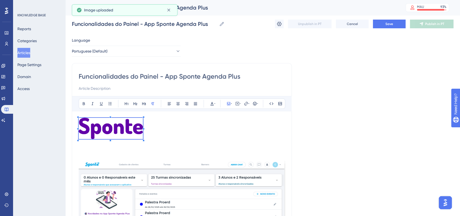
click at [145, 130] on p at bounding box center [182, 129] width 206 height 23
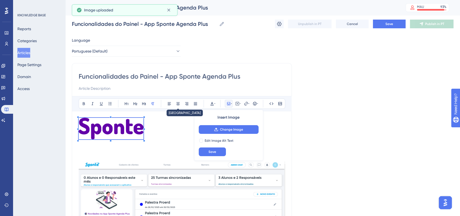
click at [173, 105] on div "Bold Italic Underline Bullet Point Heading 1 Heading 2 Heading 3 Normal Align L…" at bounding box center [182, 104] width 207 height 10
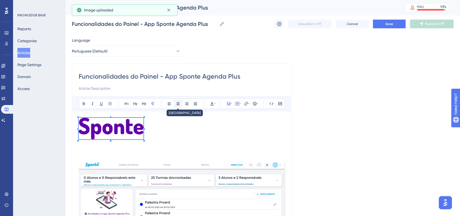
click at [176, 106] on button at bounding box center [178, 104] width 8 height 8
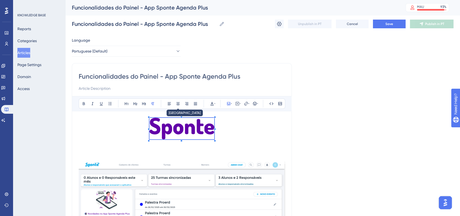
click at [336, 130] on div "Language Portuguese (Default) Funcionalidades do Painel - App Sponte Agenda Plu…" at bounding box center [263, 168] width 382 height 263
click at [260, 131] on p at bounding box center [182, 129] width 206 height 23
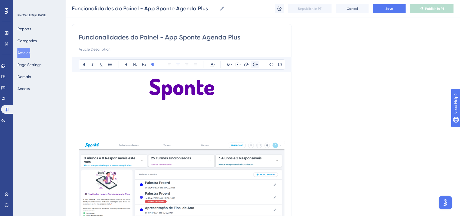
scroll to position [27, 0]
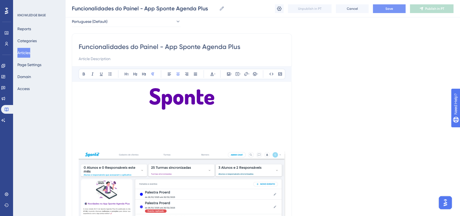
click at [386, 12] on button "Save" at bounding box center [389, 8] width 33 height 9
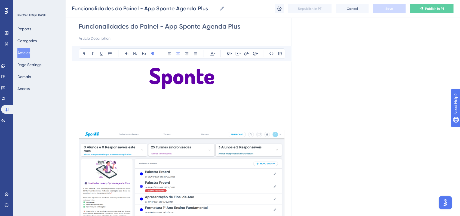
scroll to position [88, 0]
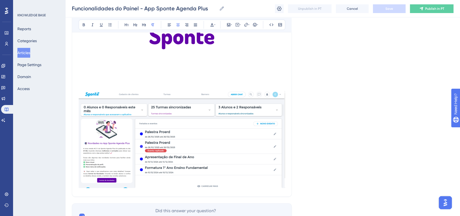
click at [368, 57] on div "Language Portuguese (Default) Funcionalidades do Painel - App Sponte Agenda Plu…" at bounding box center [263, 88] width 382 height 283
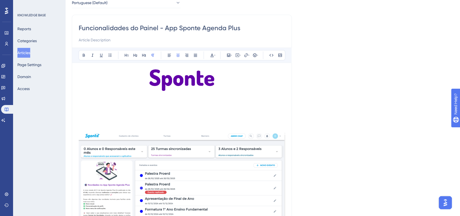
scroll to position [0, 0]
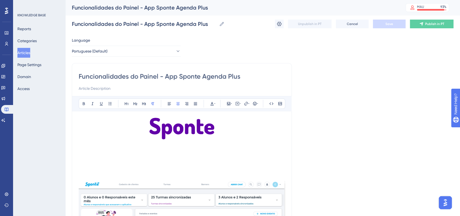
click at [114, 151] on p at bounding box center [182, 151] width 206 height 7
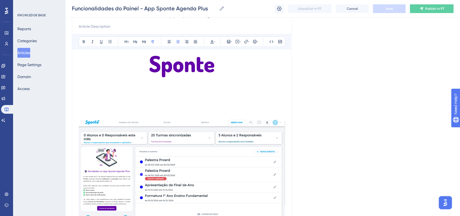
scroll to position [58, 0]
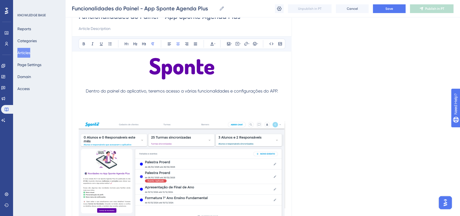
click at [85, 90] on p "Dentro do painel do aplicativo, teremos acesso a várias funcionalidades e confi…" at bounding box center [182, 91] width 206 height 7
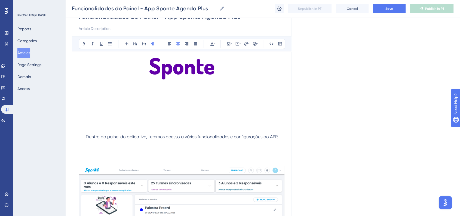
click at [96, 97] on p at bounding box center [182, 97] width 206 height 7
click at [169, 100] on p "Como acessar o painel do App" at bounding box center [182, 97] width 206 height 7
click at [170, 101] on p at bounding box center [182, 104] width 206 height 7
click at [170, 100] on p "Como acessar o painel do App" at bounding box center [182, 97] width 206 height 7
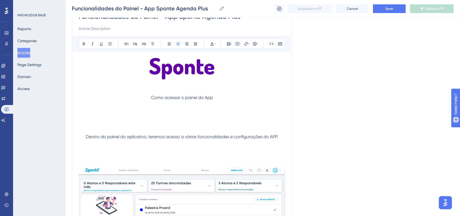
click at [170, 98] on span "Como acessar o painel do App" at bounding box center [182, 97] width 62 height 5
click at [181, 96] on span "Como acessar o painel do App" at bounding box center [182, 97] width 62 height 5
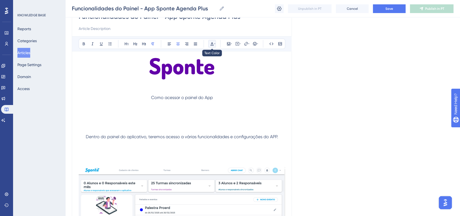
click at [213, 45] on icon at bounding box center [211, 44] width 3 height 4
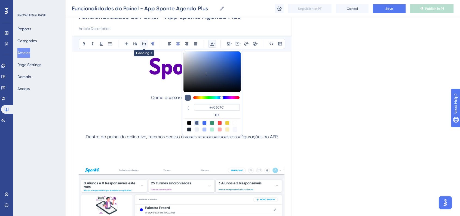
click at [142, 44] on icon at bounding box center [144, 43] width 4 height 3
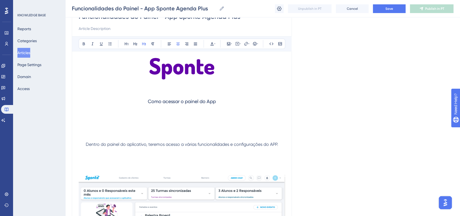
click at [270, 105] on h3 "Como acessar o painel do App" at bounding box center [182, 101] width 206 height 14
click at [148, 101] on span "Como acessar o painel do App" at bounding box center [182, 102] width 68 height 6
click at [253, 44] on icon at bounding box center [255, 44] width 4 height 4
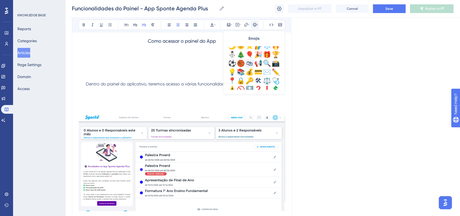
scroll to position [151, 0]
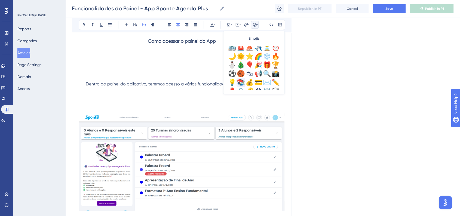
click at [240, 80] on div "📚" at bounding box center [241, 82] width 9 height 9
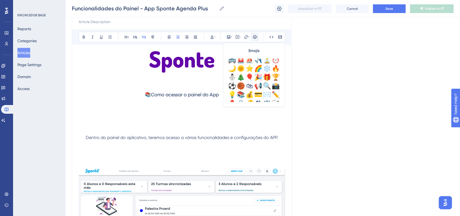
scroll to position [58, 0]
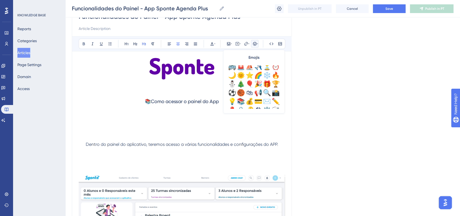
click at [192, 105] on h3 "📚Como acessar o painel do App" at bounding box center [182, 101] width 206 height 14
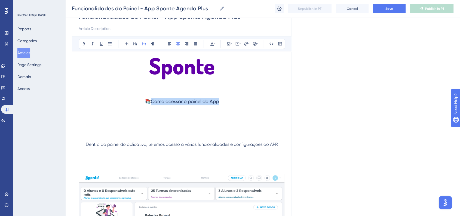
drag, startPoint x: 221, startPoint y: 100, endPoint x: 150, endPoint y: 99, distance: 71.1
click at [150, 99] on h3 "📚Como acessar o painel do App" at bounding box center [182, 101] width 206 height 14
click at [85, 45] on icon at bounding box center [84, 44] width 4 height 4
click at [179, 95] on h3 "📚 Como acessar o painel do App" at bounding box center [182, 101] width 206 height 14
drag, startPoint x: 221, startPoint y: 100, endPoint x: 145, endPoint y: 100, distance: 76.8
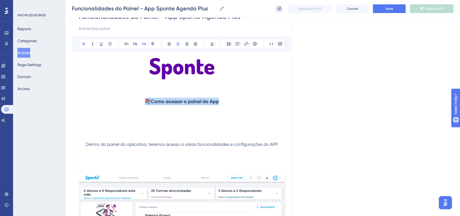
click at [145, 100] on h3 "📚 Como acessar o painel do App" at bounding box center [182, 101] width 206 height 14
click at [228, 100] on h3 "📚 Como acessar o painel do App" at bounding box center [182, 101] width 206 height 14
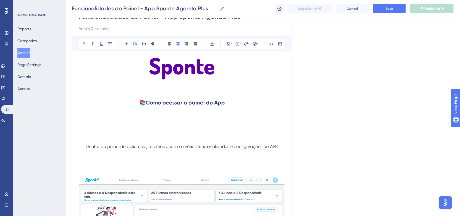
click at [132, 44] on button at bounding box center [136, 44] width 8 height 8
click at [194, 106] on h2 "📚 Como acessar o painel do App" at bounding box center [182, 102] width 206 height 16
click at [231, 105] on h2 "📚 Como acessar o painel do App" at bounding box center [182, 102] width 206 height 16
click at [148, 119] on p at bounding box center [182, 120] width 206 height 7
click at [219, 121] on p "Dentro do Sponte, acesse o menu" at bounding box center [182, 120] width 206 height 7
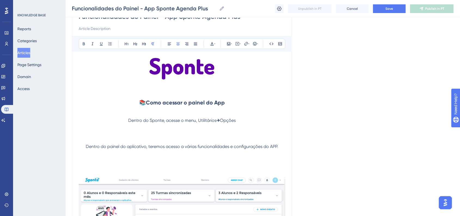
drag, startPoint x: 222, startPoint y: 121, endPoint x: 236, endPoint y: 121, distance: 14.4
click at [236, 121] on span "Opções" at bounding box center [228, 120] width 16 height 5
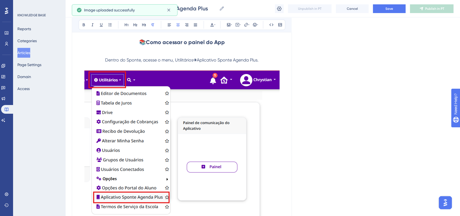
click at [215, 145] on img at bounding box center [181, 143] width 195 height 147
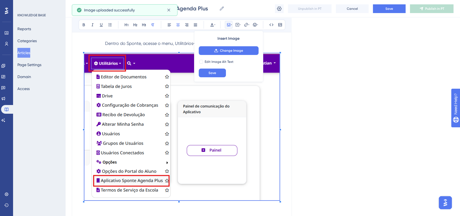
scroll to position [148, 0]
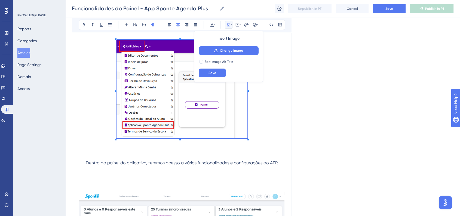
click at [216, 87] on span at bounding box center [182, 90] width 131 height 100
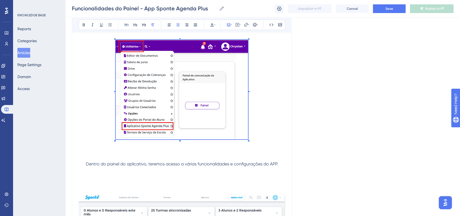
click at [264, 116] on p at bounding box center [182, 91] width 206 height 102
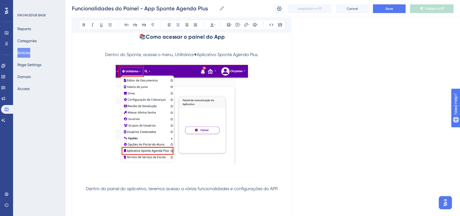
scroll to position [88, 0]
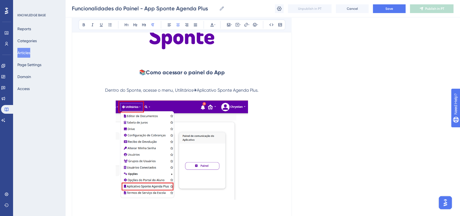
click at [223, 151] on img at bounding box center [182, 150] width 132 height 100
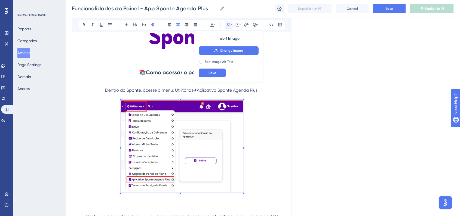
click at [238, 188] on span at bounding box center [182, 147] width 122 height 94
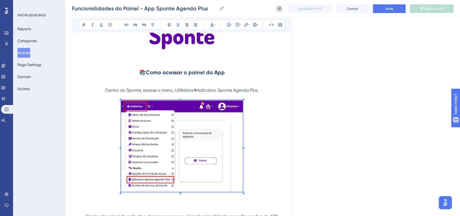
click at [174, 91] on span "Dentro do Sponte, acesse o menu, Utilitários" at bounding box center [149, 90] width 88 height 5
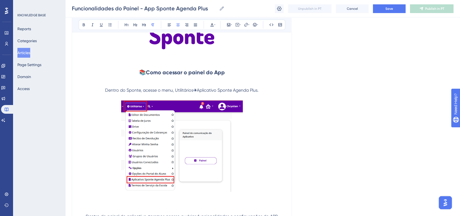
click at [174, 91] on span "Dentro do Sponte, acesse o menu, Utilitários" at bounding box center [149, 90] width 88 height 5
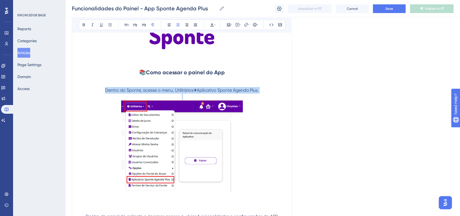
click at [174, 91] on span "Dentro do Sponte, acesse o menu, Utilitários" at bounding box center [149, 90] width 88 height 5
click at [169, 22] on button at bounding box center [170, 25] width 8 height 8
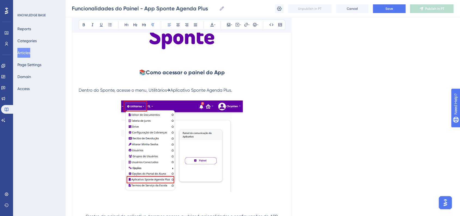
click at [289, 139] on div "Funcionalidades do Painel - App Sponte Agenda Plus Bold Italic Underline Bullet…" at bounding box center [182, 163] width 220 height 380
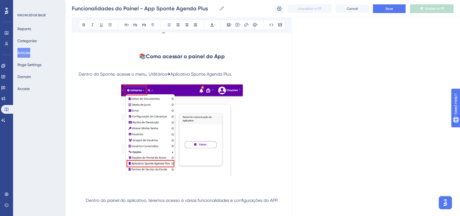
scroll to position [118, 0]
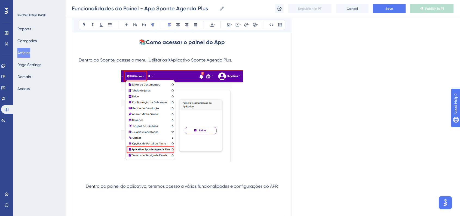
click at [108, 170] on p at bounding box center [182, 173] width 206 height 7
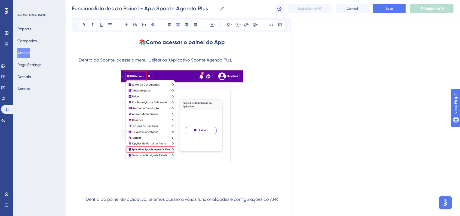
click at [89, 177] on p at bounding box center [182, 180] width 206 height 7
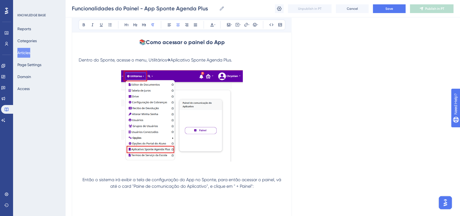
click at [118, 181] on span "Então o sistema irá exibir a tela de configuração do App no Sponte, para então …" at bounding box center [182, 183] width 200 height 12
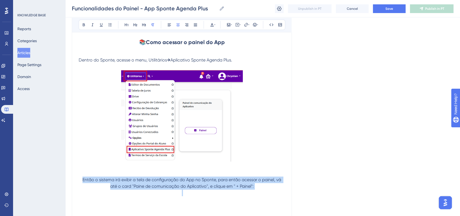
click at [118, 181] on span "Então o sistema irá exibir a tela de configuração do App no Sponte, para então …" at bounding box center [182, 183] width 200 height 12
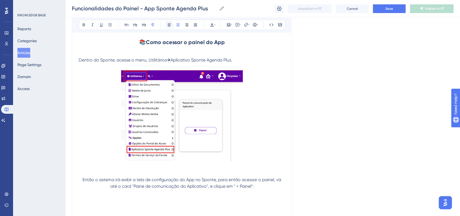
click at [173, 27] on button at bounding box center [170, 25] width 8 height 8
click at [380, 99] on div "Language Portuguese (Default) Funcionalidades do Painel - App Sponte Agenda Plu…" at bounding box center [263, 156] width 382 height 478
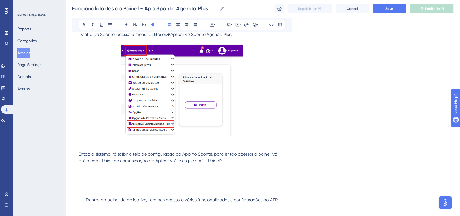
scroll to position [179, 0]
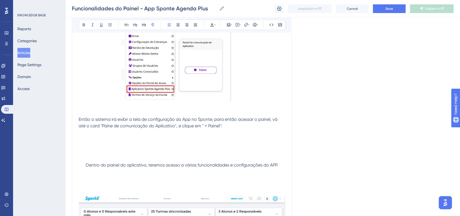
click at [105, 140] on p at bounding box center [182, 139] width 206 height 7
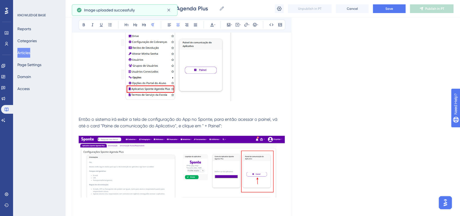
scroll to position [88, 0]
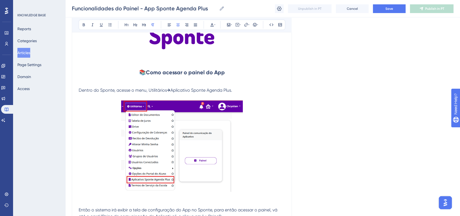
click at [158, 70] on strong "Como acessar o painel do App" at bounding box center [185, 72] width 79 height 7
copy span "📚"
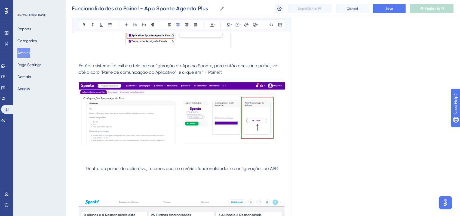
scroll to position [270, 0]
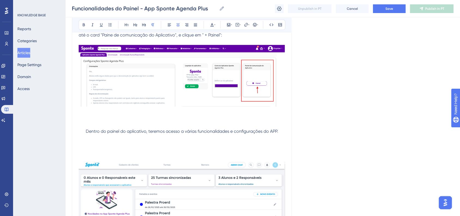
click at [149, 124] on p at bounding box center [182, 125] width 206 height 7
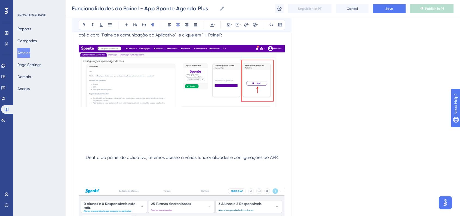
click at [174, 135] on p at bounding box center [182, 138] width 206 height 7
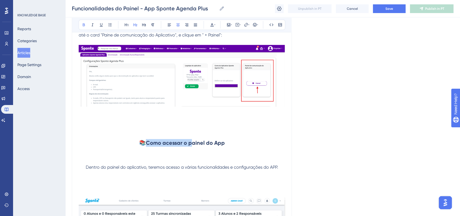
drag, startPoint x: 191, startPoint y: 142, endPoint x: 147, endPoint y: 144, distance: 44.2
click at [147, 144] on strong "Como acessar o painel do App" at bounding box center [185, 143] width 79 height 7
click at [277, 169] on p "Dentro do painel do aplicativo, teremos acesso a várias funcionalidades e confi…" at bounding box center [182, 167] width 206 height 7
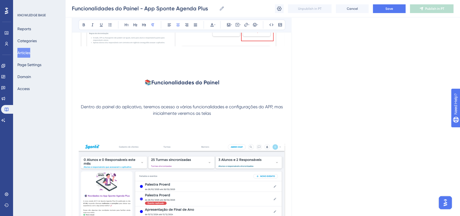
scroll to position [360, 0]
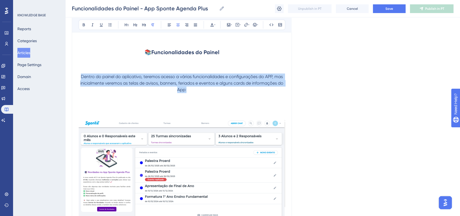
drag, startPoint x: 189, startPoint y: 91, endPoint x: 80, endPoint y: 75, distance: 111.0
click at [80, 75] on p "Dentro do painel do aplicativo, teremos acesso a várias funcionalidades e confi…" at bounding box center [182, 84] width 206 height 20
click at [168, 26] on icon at bounding box center [169, 25] width 4 height 4
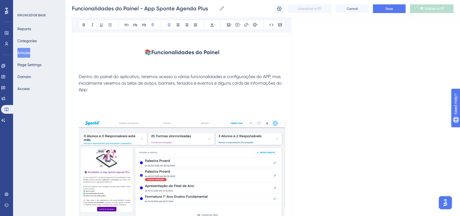
click at [118, 102] on p at bounding box center [182, 103] width 206 height 7
click at [91, 108] on p at bounding box center [182, 109] width 206 height 7
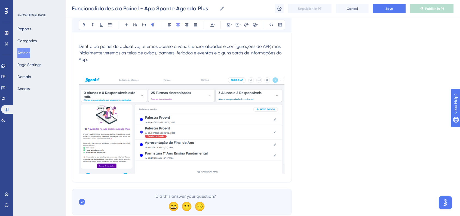
scroll to position [300, 0]
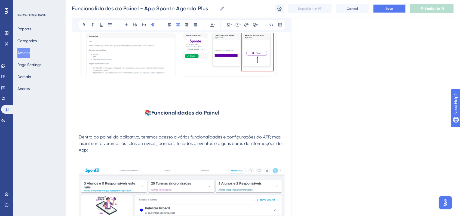
click at [392, 9] on span "Save" at bounding box center [390, 9] width 8 height 4
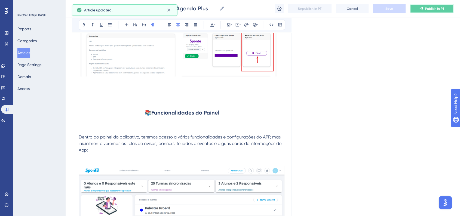
click at [433, 10] on span "Publish in PT" at bounding box center [434, 9] width 19 height 4
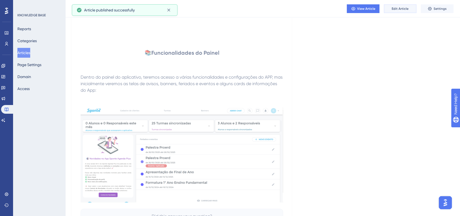
click at [394, 8] on span "Edit Article" at bounding box center [400, 9] width 17 height 4
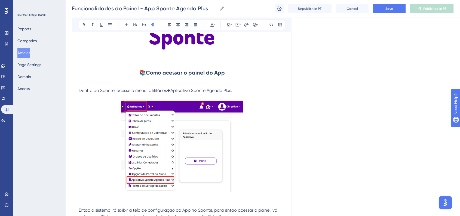
scroll to position [78, 0]
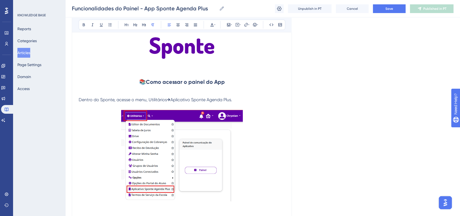
drag, startPoint x: 148, startPoint y: 98, endPoint x: 236, endPoint y: 101, distance: 88.0
click at [236, 101] on p "Dentro do Sponte, acesse o menu, Utilitários → Aplicativo Sponte Agenda Plus." at bounding box center [182, 100] width 206 height 7
click at [83, 23] on icon at bounding box center [84, 25] width 4 height 4
drag, startPoint x: 244, startPoint y: 98, endPoint x: 149, endPoint y: 102, distance: 94.6
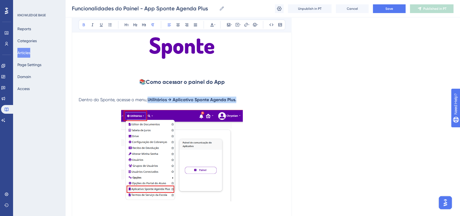
click at [149, 102] on p "Dentro do Sponte, acesse o menu, Utilitários → Aplicativo Sponte Agenda Plus." at bounding box center [182, 100] width 206 height 7
click at [213, 28] on button at bounding box center [212, 25] width 8 height 8
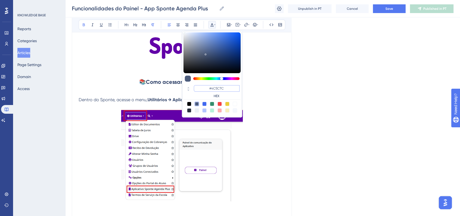
click at [213, 86] on input "#4C5C7C" at bounding box center [217, 88] width 46 height 7
paste input "6200A8"
type input "#6200A8"
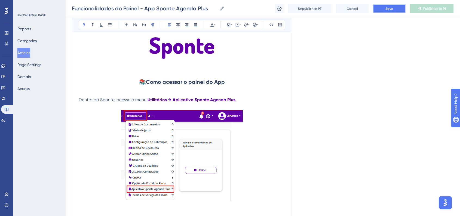
click at [390, 11] on span "Save" at bounding box center [390, 9] width 8 height 4
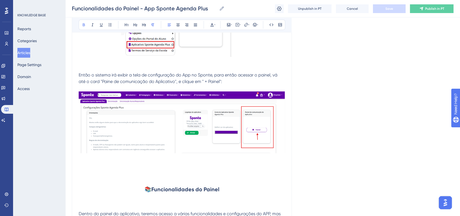
scroll to position [230, 0]
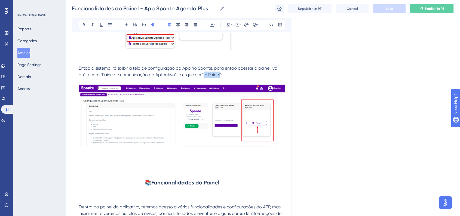
drag, startPoint x: 204, startPoint y: 75, endPoint x: 221, endPoint y: 75, distance: 16.3
click at [221, 75] on span "Então o sistema irá exibir a tela de configuração do App no Sponte, para então …" at bounding box center [179, 72] width 200 height 12
click at [84, 27] on icon at bounding box center [84, 25] width 4 height 4
click at [310, 81] on div "Language Portuguese (Default) Funcionalidades do Painel - App Sponte Agenda Plu…" at bounding box center [263, 90] width 382 height 571
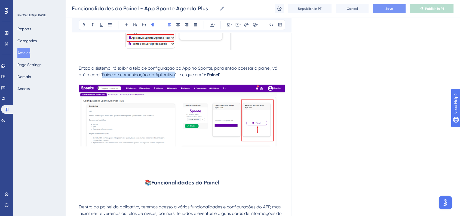
drag, startPoint x: 102, startPoint y: 75, endPoint x: 174, endPoint y: 76, distance: 71.9
click at [174, 76] on span "Então o sistema irá exibir a tela de configuração do App no Sponte, para então …" at bounding box center [179, 72] width 200 height 12
click at [80, 24] on button at bounding box center [84, 25] width 8 height 8
click at [114, 75] on strong "Paine de comunicação do Aplicativo" at bounding box center [139, 74] width 75 height 5
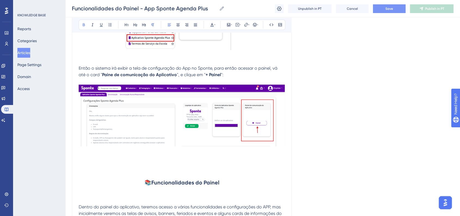
click at [113, 76] on strong "Paine de comunicação do Aplicativo" at bounding box center [139, 74] width 75 height 5
click at [348, 137] on div "Language Portuguese (Default) Funcionalidades do Painel - App Sponte Agenda Plu…" at bounding box center [263, 90] width 382 height 571
click at [378, 7] on button "Save" at bounding box center [389, 8] width 33 height 9
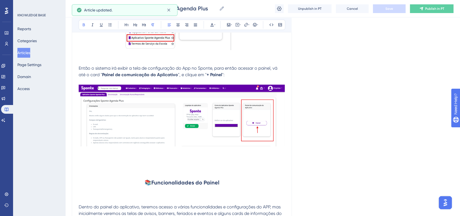
click at [349, 146] on div "Language Portuguese (Default) Funcionalidades do Painel - App Sponte Agenda Plu…" at bounding box center [263, 90] width 382 height 571
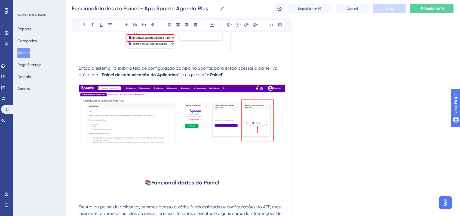
click at [344, 126] on div "Language Portuguese (Default) Funcionalidades do Painel - App Sponte Agenda Plu…" at bounding box center [263, 90] width 382 height 571
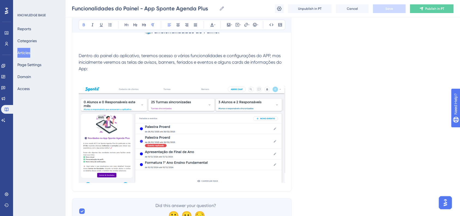
scroll to position [406, 0]
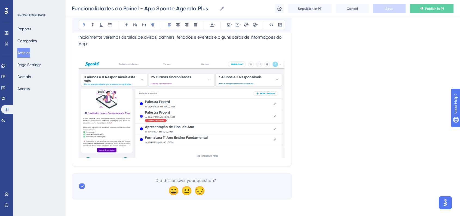
click at [202, 137] on img at bounding box center [182, 109] width 206 height 98
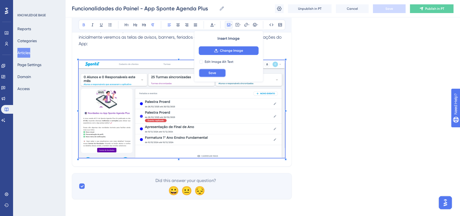
click at [214, 75] on span "Save" at bounding box center [213, 73] width 8 height 4
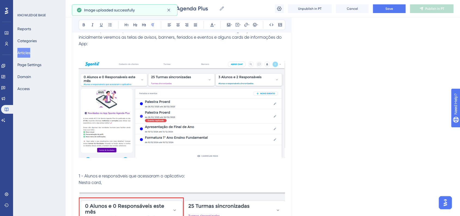
click at [87, 175] on span "1 - Alunos e responsáveis que acessaram o aplicativo:" at bounding box center [132, 175] width 106 height 5
click at [108, 171] on p at bounding box center [182, 169] width 206 height 7
click at [108, 174] on span "1 - Alunos e responsáveis que acessaram o aplicativo:" at bounding box center [132, 175] width 106 height 5
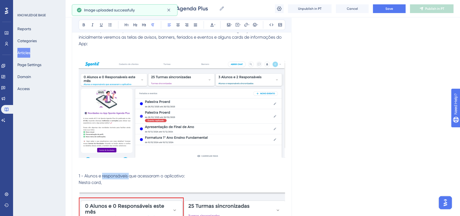
click at [108, 174] on span "1 - Alunos e responsáveis que acessaram o aplicativo:" at bounding box center [132, 175] width 106 height 5
click at [132, 177] on span "1 - Alunos e responsáveis que acessaram o aplicativo:" at bounding box center [132, 175] width 106 height 5
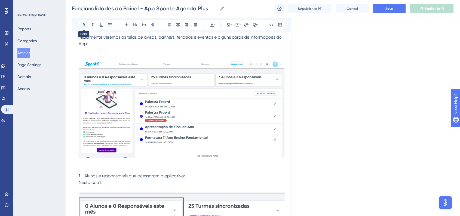
click at [83, 27] on button at bounding box center [84, 25] width 8 height 8
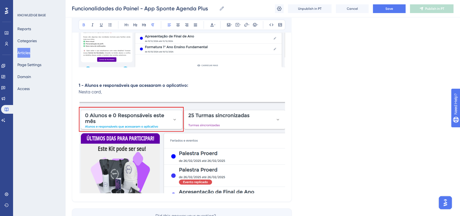
click at [212, 155] on img at bounding box center [182, 147] width 206 height 91
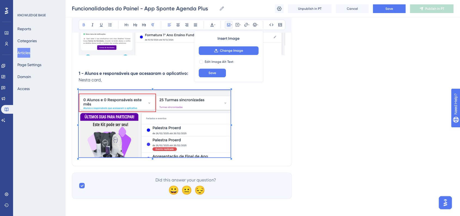
scroll to position [507, 0]
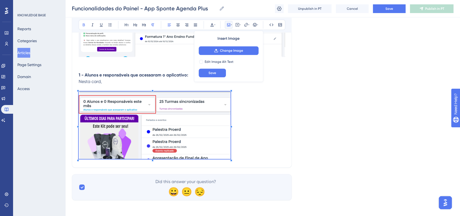
click at [228, 131] on span at bounding box center [155, 125] width 152 height 69
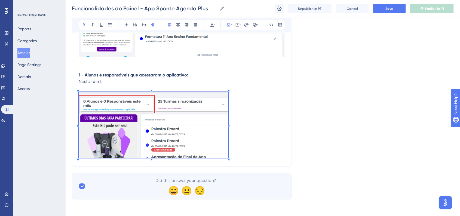
click at [174, 24] on button at bounding box center [178, 25] width 8 height 8
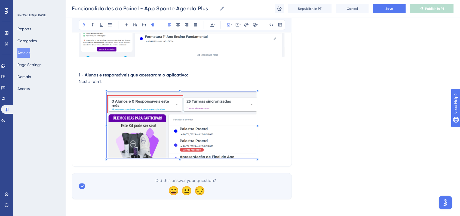
click at [145, 88] on p at bounding box center [182, 88] width 206 height 7
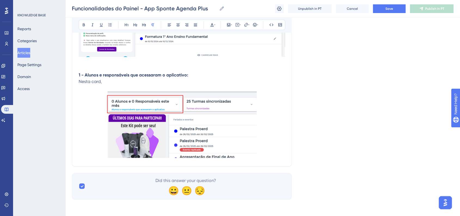
click at [145, 84] on p "Nesta card," at bounding box center [182, 81] width 206 height 7
click at [275, 157] on p at bounding box center [182, 125] width 206 height 68
click at [112, 85] on p at bounding box center [182, 88] width 206 height 7
click at [112, 83] on p "Nesta card," at bounding box center [182, 81] width 206 height 7
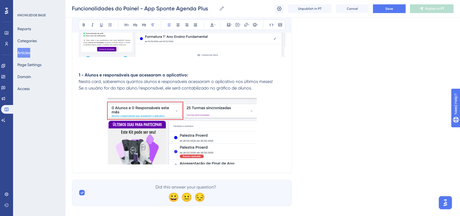
click at [274, 81] on p "Nesta card, saberemos quantos alunos e responsáveis acessaram o aplicativo nos …" at bounding box center [182, 81] width 206 height 7
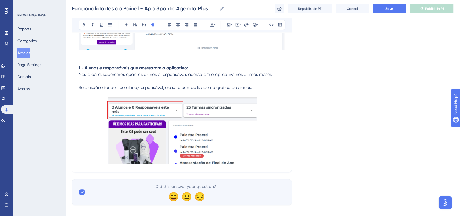
scroll to position [520, 0]
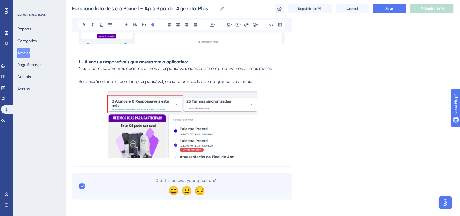
click at [276, 134] on p at bounding box center [182, 125] width 206 height 68
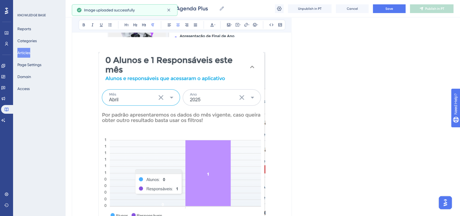
click at [218, 150] on img at bounding box center [181, 147] width 167 height 190
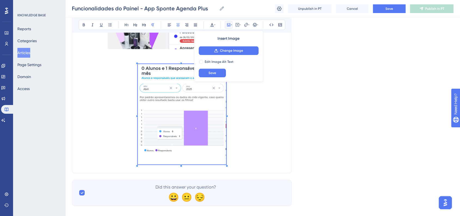
scroll to position [637, 0]
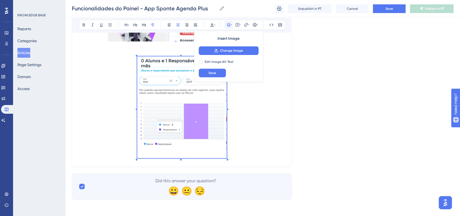
click at [189, 80] on span at bounding box center [182, 108] width 90 height 104
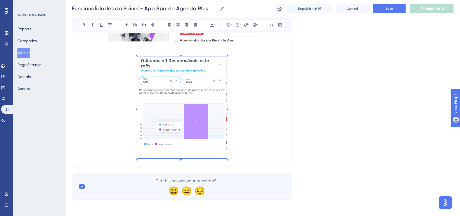
click at [255, 114] on p at bounding box center [182, 108] width 206 height 104
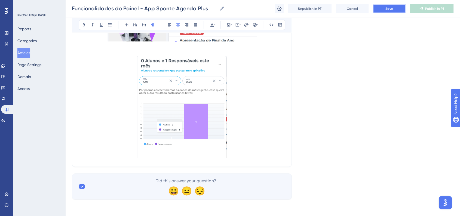
click at [380, 11] on button "Save" at bounding box center [389, 8] width 33 height 9
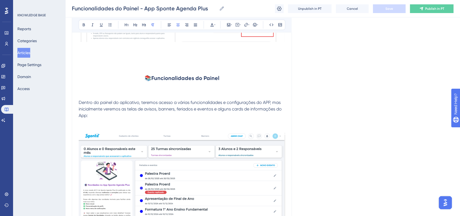
scroll to position [455, 0]
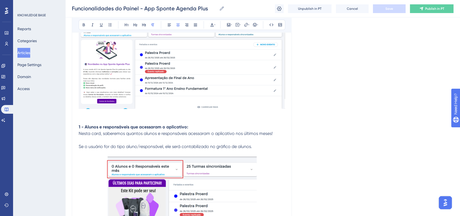
click at [196, 126] on p "1 - Alunos e responsáveis que acessaram o aplicativo:" at bounding box center [182, 127] width 206 height 7
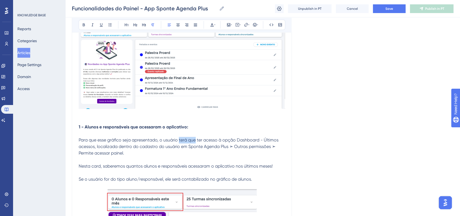
drag, startPoint x: 179, startPoint y: 140, endPoint x: 195, endPoint y: 140, distance: 16.1
click at [195, 140] on span "Para que esse gráfico seja apresentado, o usuário terá que ter acesso à opção D…" at bounding box center [179, 146] width 201 height 18
drag, startPoint x: 235, startPoint y: 140, endPoint x: 94, endPoint y: 146, distance: 141.4
click at [94, 146] on span "Para que esse gráfico seja apresentado, o usuário precisa ter acesso à opção Da…" at bounding box center [178, 146] width 198 height 18
click at [87, 26] on button at bounding box center [84, 25] width 8 height 8
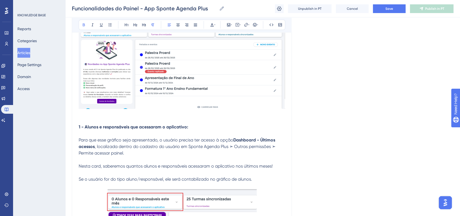
click at [182, 152] on p "Para que esse gráfico seja apresentado, o usuário precisa ter acesso à opção Da…" at bounding box center [182, 147] width 206 height 20
click at [188, 147] on span ", localizada dentro do cadastro do usuário em Sponte Agenda Plus ➣ Outras permi…" at bounding box center [178, 150] width 198 height 12
drag, startPoint x: 188, startPoint y: 148, endPoint x: 191, endPoint y: 151, distance: 4.1
click at [191, 151] on p "Para que esse gráfico seja apresentado, o usuário precisa ter acesso à opção Da…" at bounding box center [182, 147] width 206 height 20
click at [84, 28] on button at bounding box center [84, 25] width 8 height 8
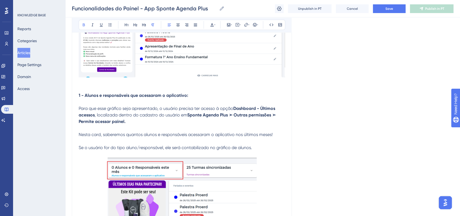
scroll to position [486, 0]
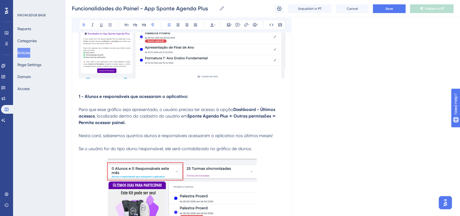
drag, startPoint x: 189, startPoint y: 116, endPoint x: 126, endPoint y: 124, distance: 62.9
click at [126, 124] on strong "Sponte Agenda Plus ➣ Outras permissões ➣ Permite acessar painel." at bounding box center [178, 120] width 198 height 12
click at [214, 26] on icon at bounding box center [214, 25] width 1 height 4
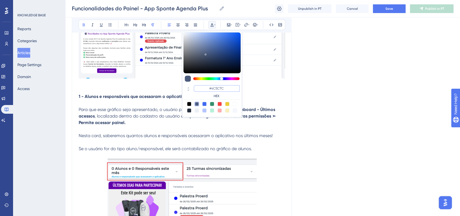
click at [222, 88] on input "#4C5C7C" at bounding box center [217, 88] width 46 height 7
paste input "6200A8"
type input "#6200A8"
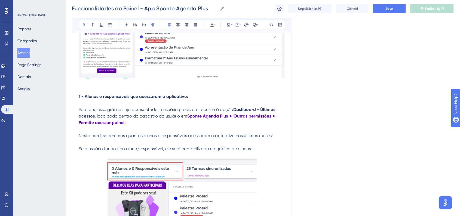
click at [401, 2] on div "Funcionalidades do Painel - App Sponte Agenda Plus Funcionalidades do Painel - …" at bounding box center [262, 8] width 395 height 17
click at [398, 5] on button "Save" at bounding box center [389, 8] width 33 height 9
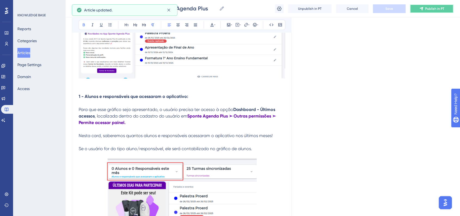
click at [427, 8] on span "Publish in PT" at bounding box center [434, 9] width 19 height 4
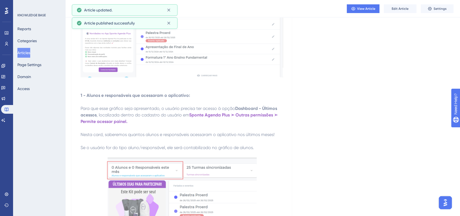
scroll to position [607, 0]
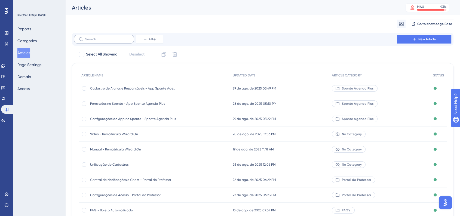
click at [99, 41] on label at bounding box center [104, 39] width 60 height 9
click at [99, 41] on input "text" at bounding box center [107, 39] width 44 height 4
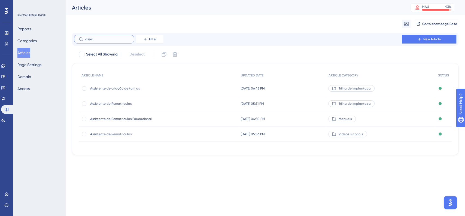
type input "c"
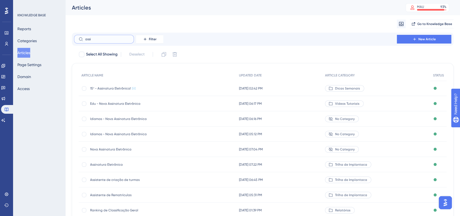
type input "assis"
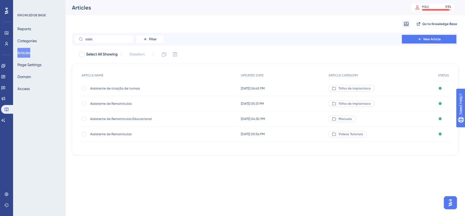
click at [124, 90] on span "Assistente de criação de turmas" at bounding box center [133, 88] width 87 height 4
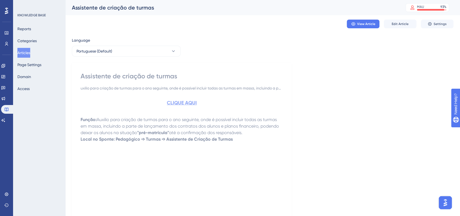
click at [30, 53] on button "Articles" at bounding box center [23, 53] width 13 height 10
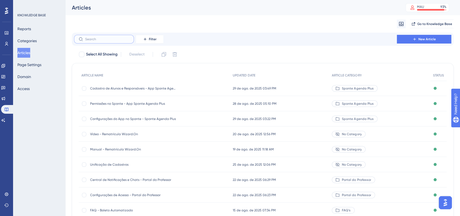
click at [99, 38] on input "text" at bounding box center [107, 39] width 44 height 4
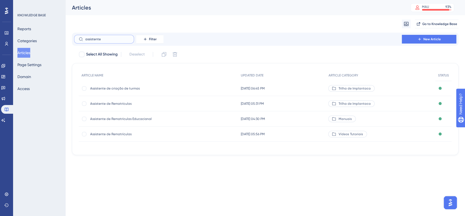
type input "assistente"
click at [154, 105] on span "Assistente de Rematrículas" at bounding box center [133, 104] width 87 height 4
